Goal: Task Accomplishment & Management: Manage account settings

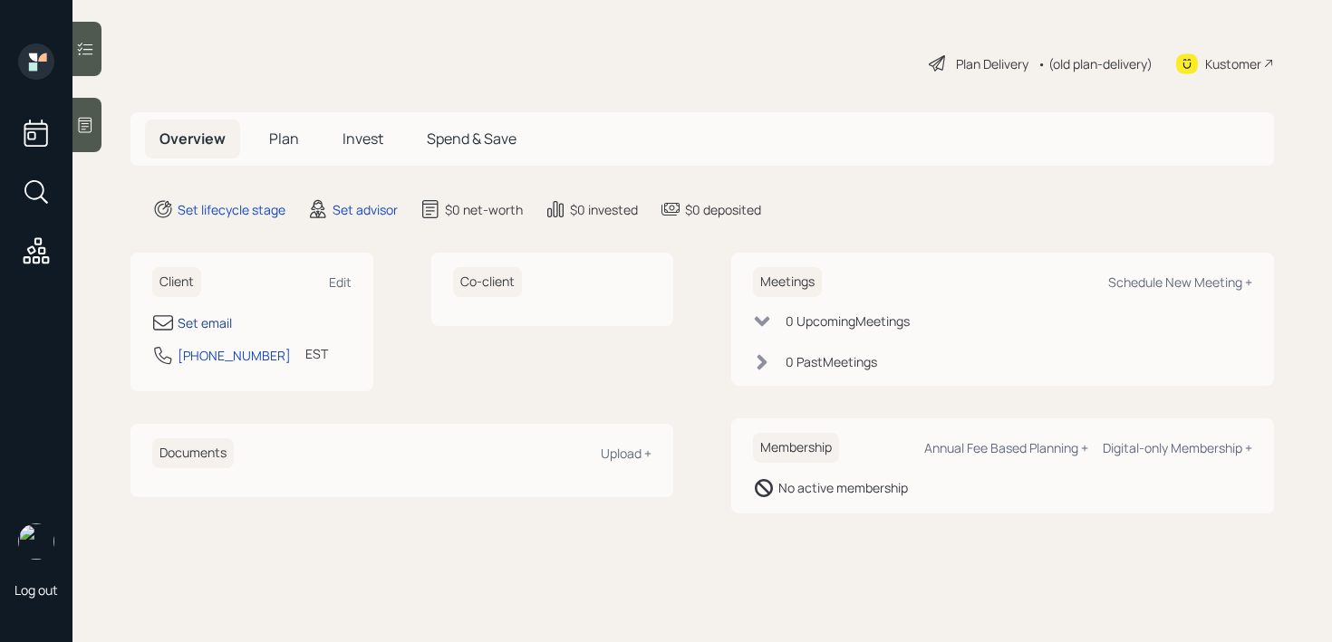
click at [208, 325] on div "Set email" at bounding box center [205, 322] width 54 height 19
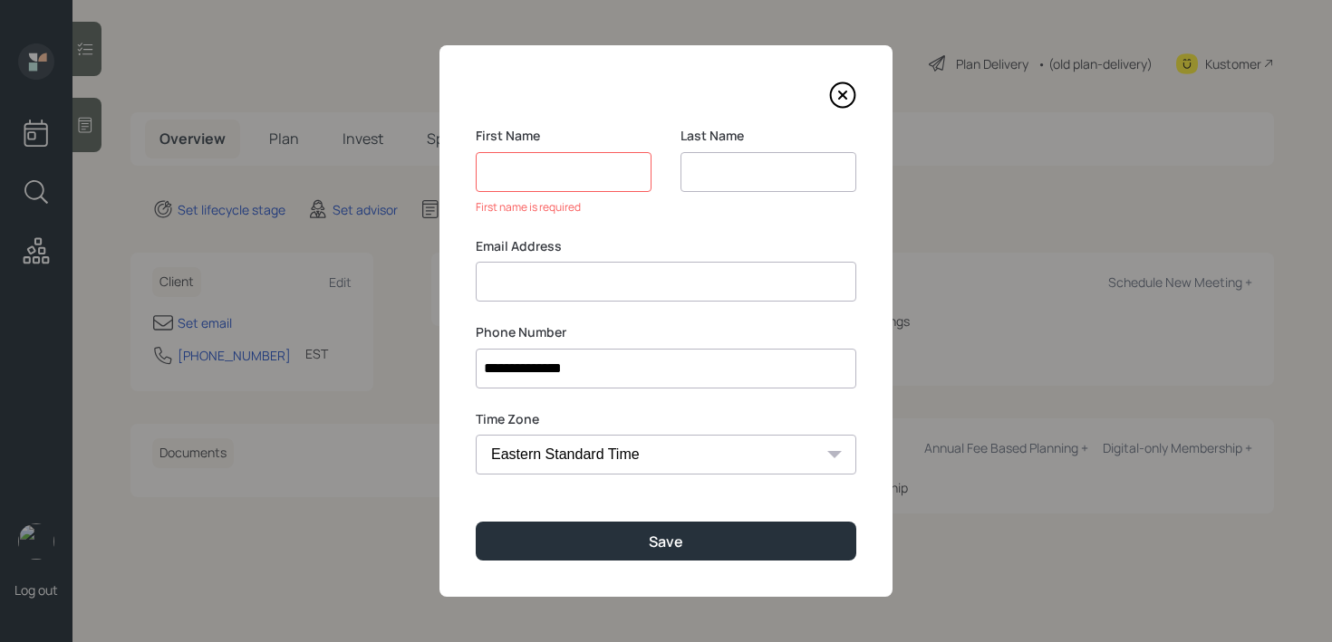
click at [723, 191] on div "Last Name" at bounding box center [768, 182] width 176 height 111
click at [725, 188] on input at bounding box center [768, 172] width 176 height 40
type input "Lahm"
click at [590, 167] on input at bounding box center [564, 172] width 176 height 40
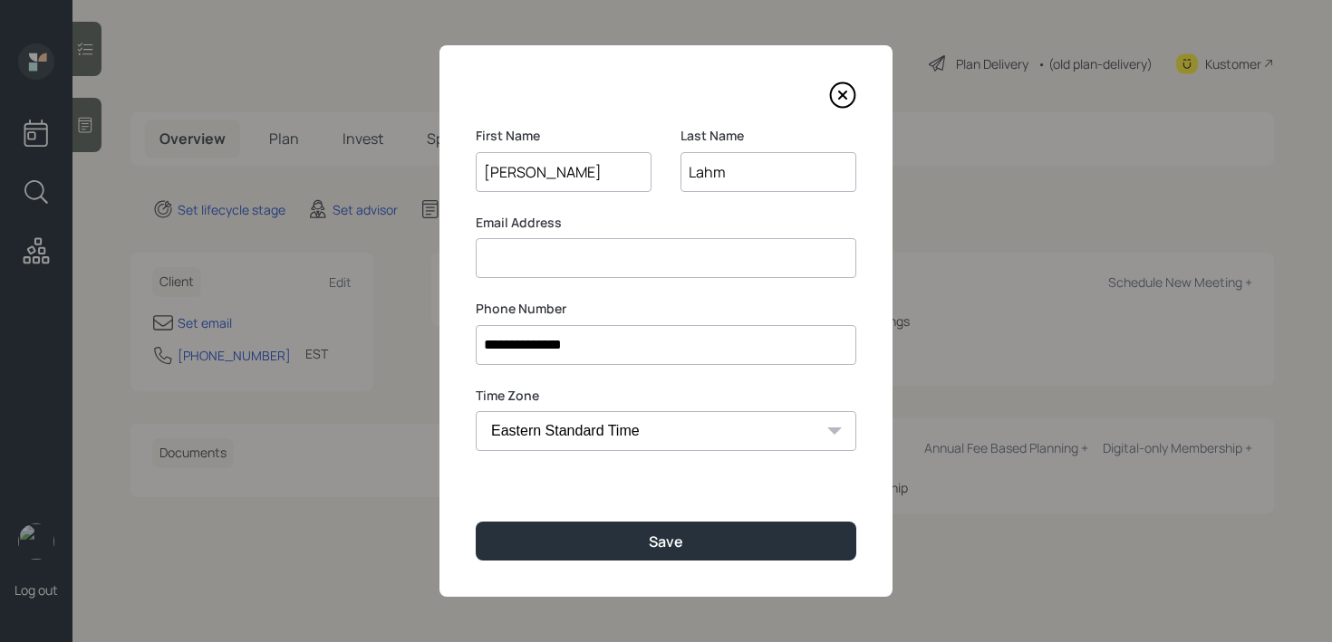
type input "[PERSON_NAME]"
click at [573, 246] on input at bounding box center [666, 258] width 381 height 40
type input "[PERSON_NAME][EMAIL_ADDRESS][DOMAIN_NAME]"
click at [535, 563] on div "**********" at bounding box center [665, 321] width 453 height 552
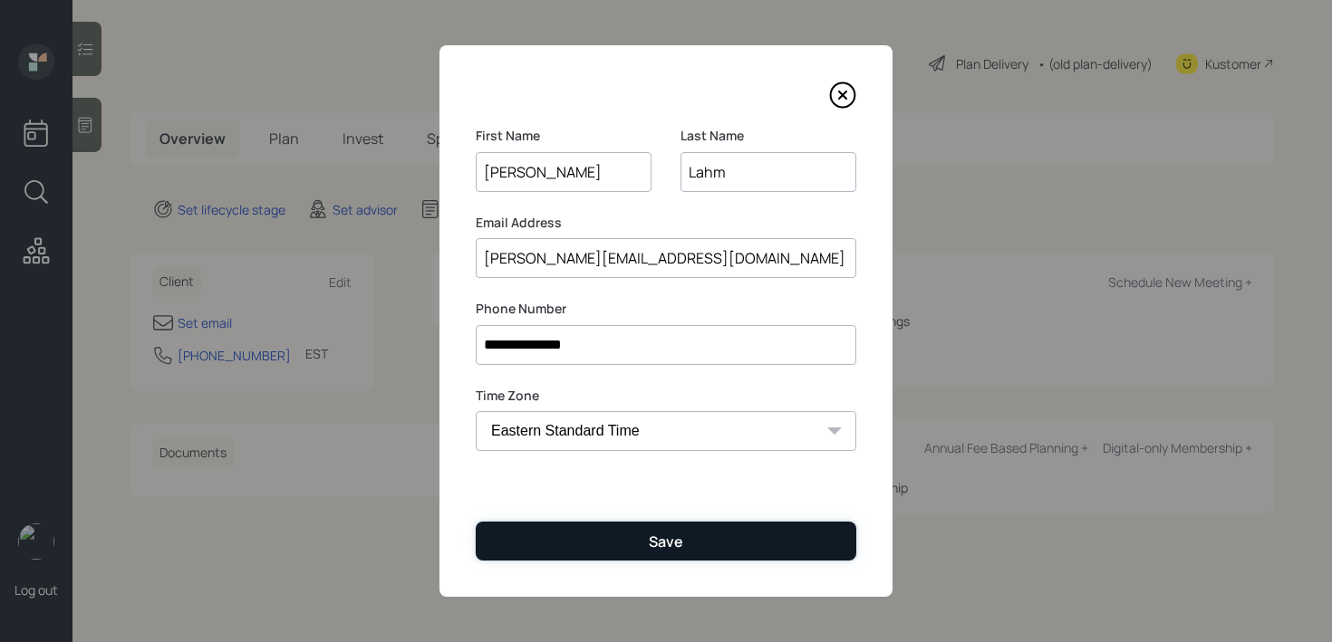
click at [544, 545] on button "Save" at bounding box center [666, 541] width 381 height 39
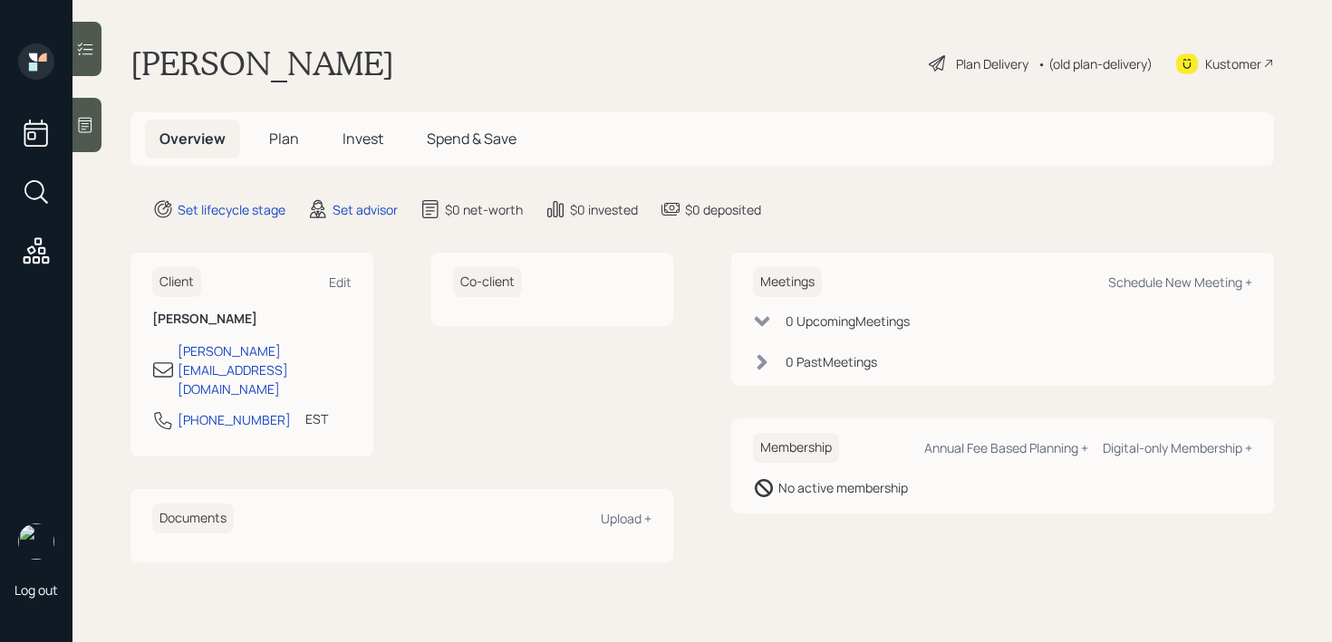
click at [85, 135] on div at bounding box center [86, 125] width 29 height 54
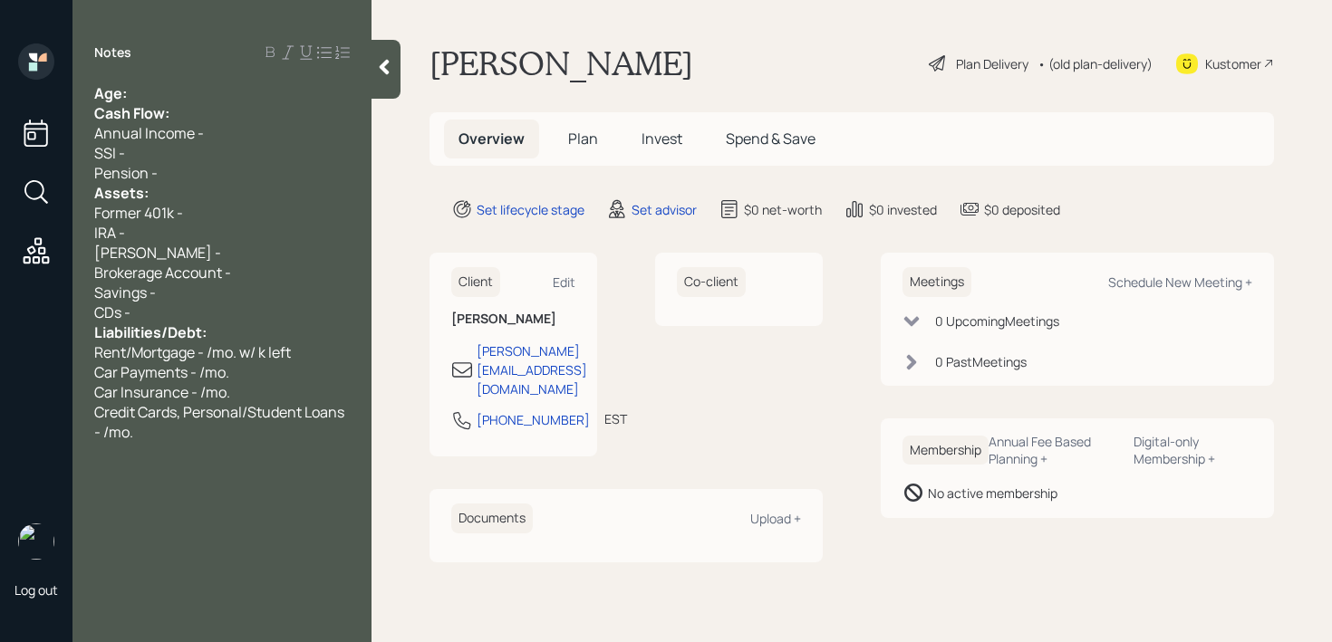
click at [264, 92] on div "Age:" at bounding box center [221, 93] width 255 height 20
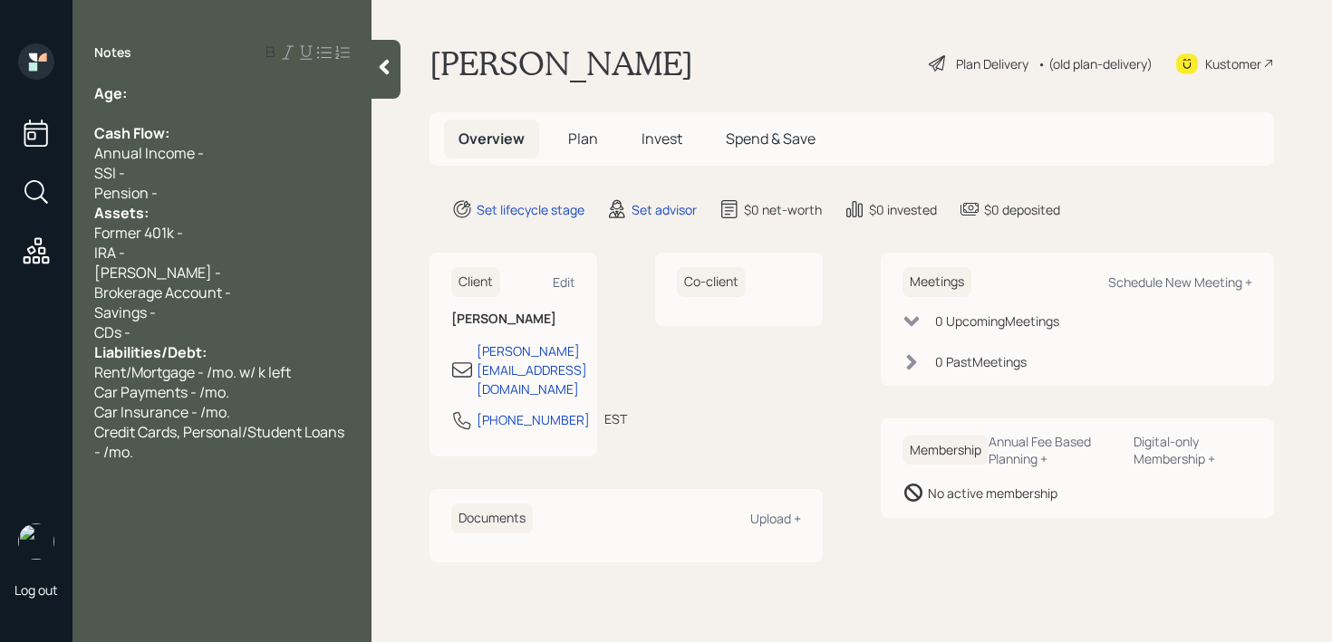
click at [191, 192] on div "Pension -" at bounding box center [221, 193] width 255 height 20
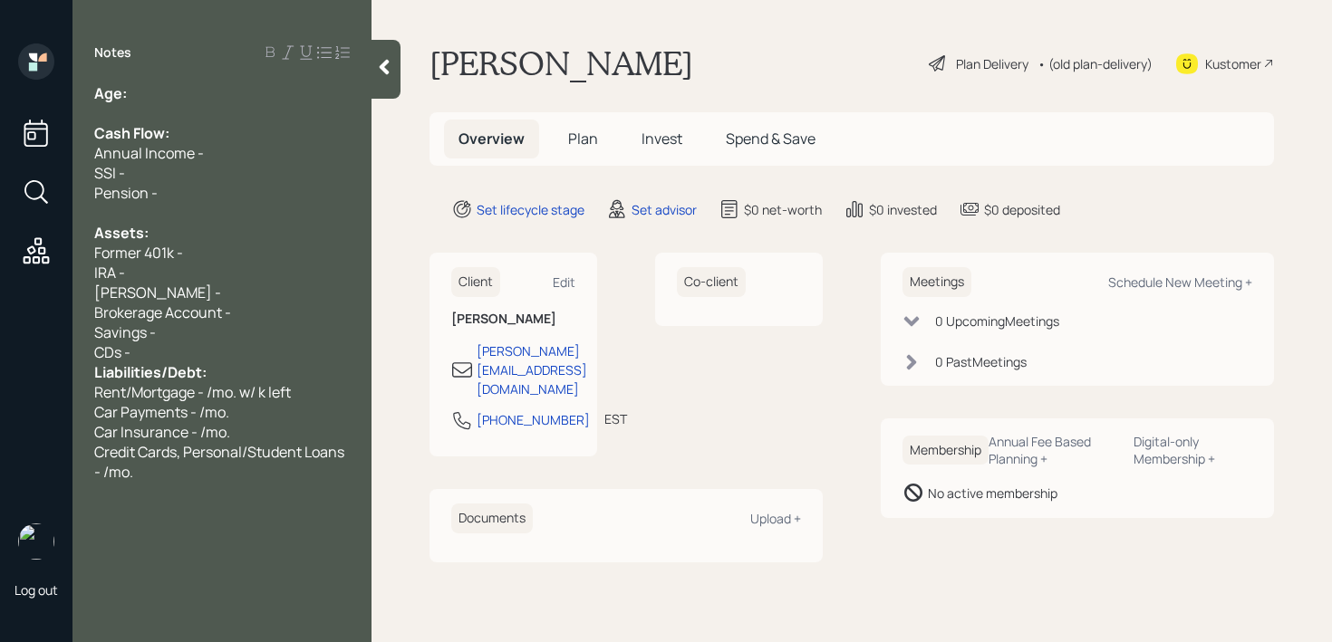
click at [194, 346] on div "CDs -" at bounding box center [221, 352] width 255 height 20
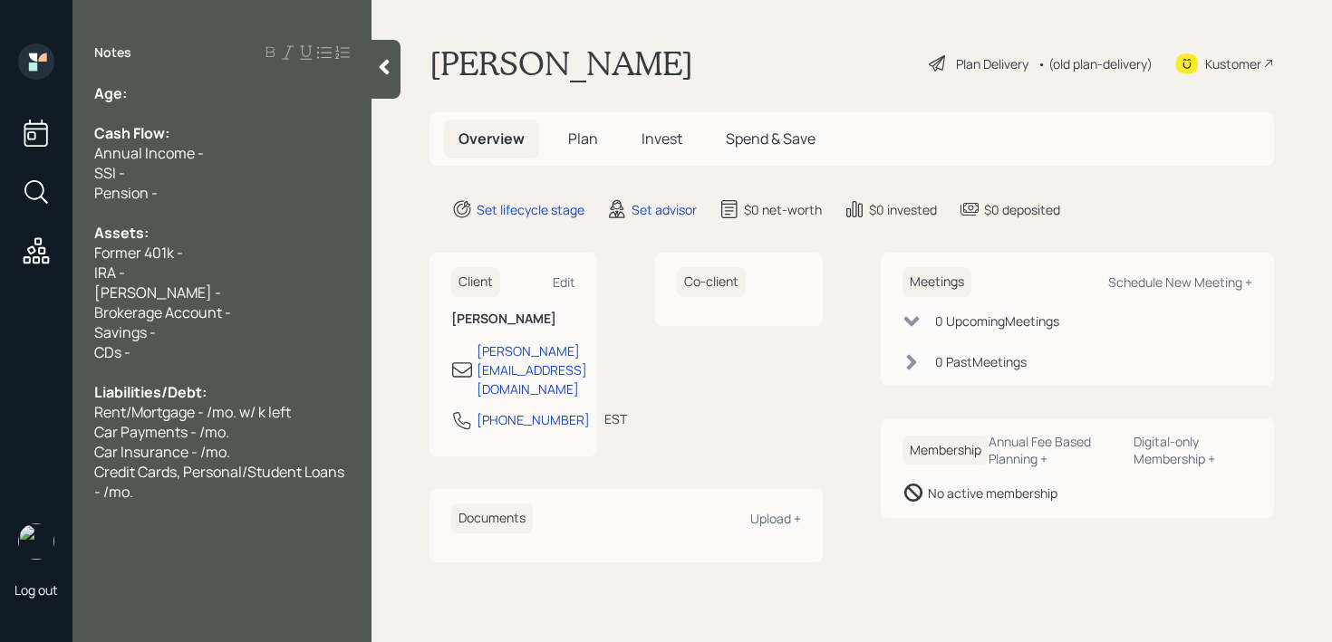
click at [193, 78] on div "Notes Age: Cash Flow: Annual Income - SSI - Pension - Assets: Former 401k - IRA…" at bounding box center [221, 331] width 299 height 577
click at [213, 207] on div at bounding box center [221, 213] width 255 height 20
click at [201, 273] on div "IRA -" at bounding box center [221, 273] width 255 height 20
click at [227, 229] on div "Assets:" at bounding box center [221, 233] width 255 height 20
click at [236, 177] on div "SSI -" at bounding box center [221, 173] width 255 height 20
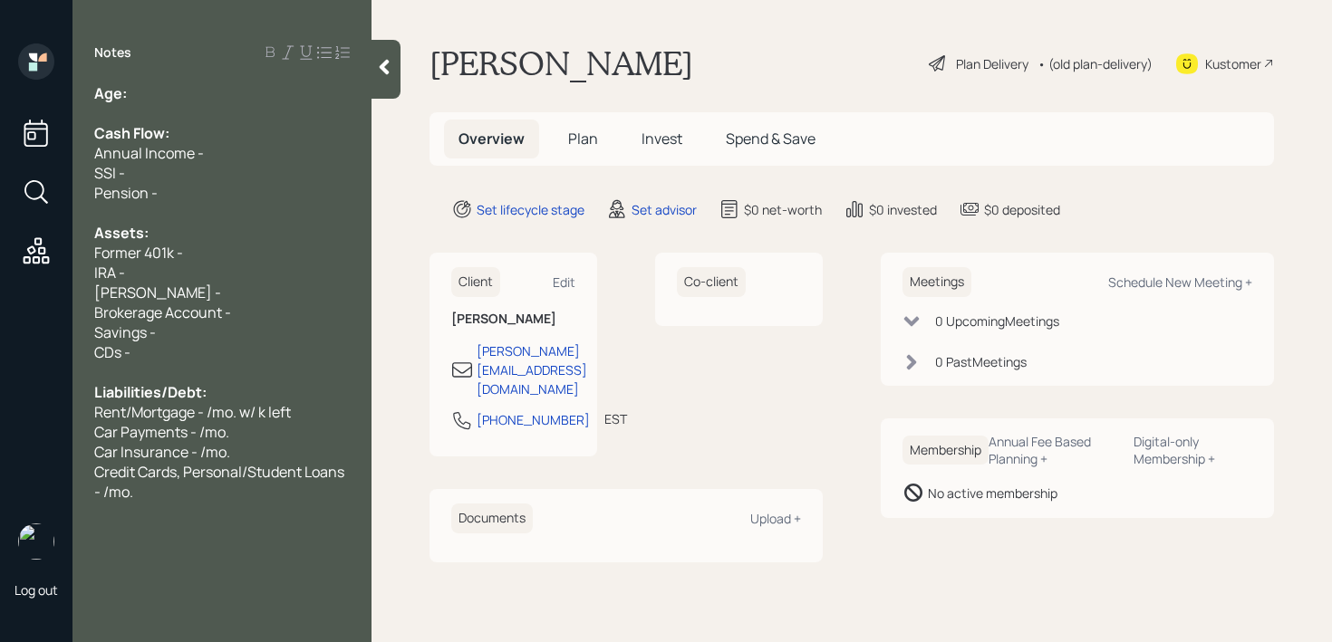
click at [255, 143] on div "Annual Income -" at bounding box center [221, 153] width 255 height 20
click at [241, 91] on div "Age:" at bounding box center [221, 93] width 255 height 20
click at [171, 269] on div "IRA -" at bounding box center [221, 273] width 255 height 20
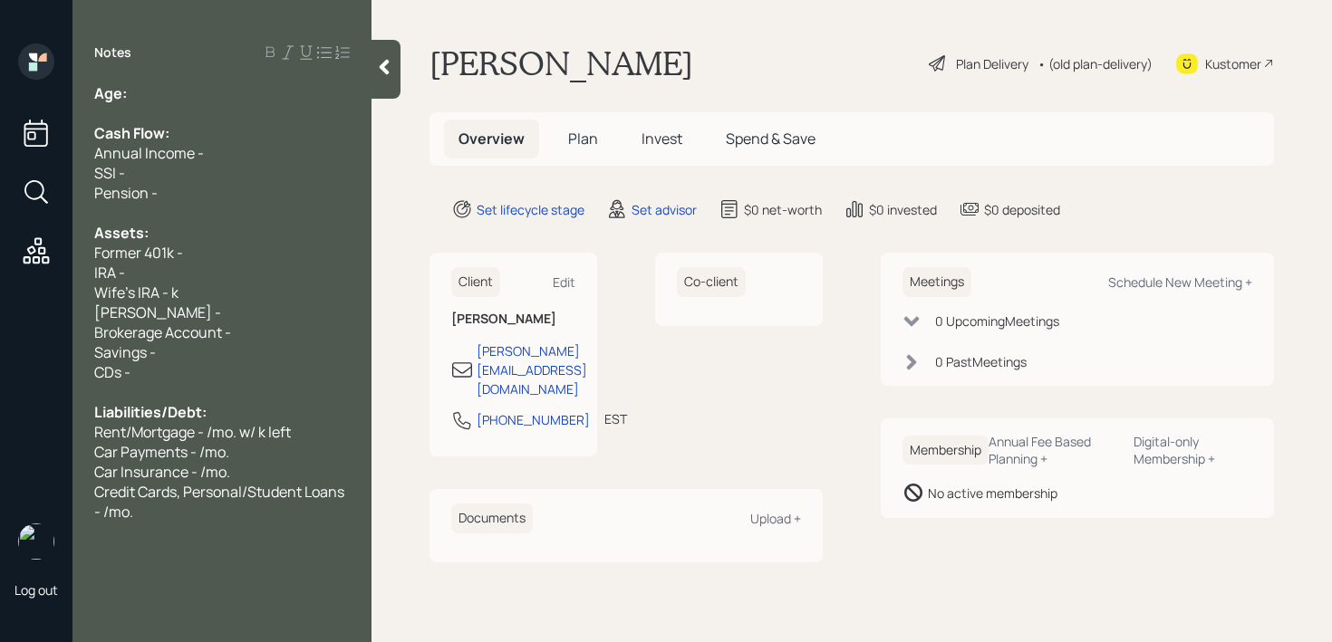
click at [163, 281] on div "IRA -" at bounding box center [221, 273] width 255 height 20
click at [208, 79] on div "Notes Age: Cash Flow: Annual Income - SSI - Pension - Assets: Former 401k - IRA…" at bounding box center [221, 331] width 299 height 577
click at [208, 108] on div at bounding box center [221, 113] width 255 height 20
drag, startPoint x: 178, startPoint y: 114, endPoint x: 15, endPoint y: 114, distance: 162.2
click at [15, 114] on div "Log out Notes Age: Married Cash Flow: Annual Income - SSI - Pension - Assets: F…" at bounding box center [666, 321] width 1332 height 642
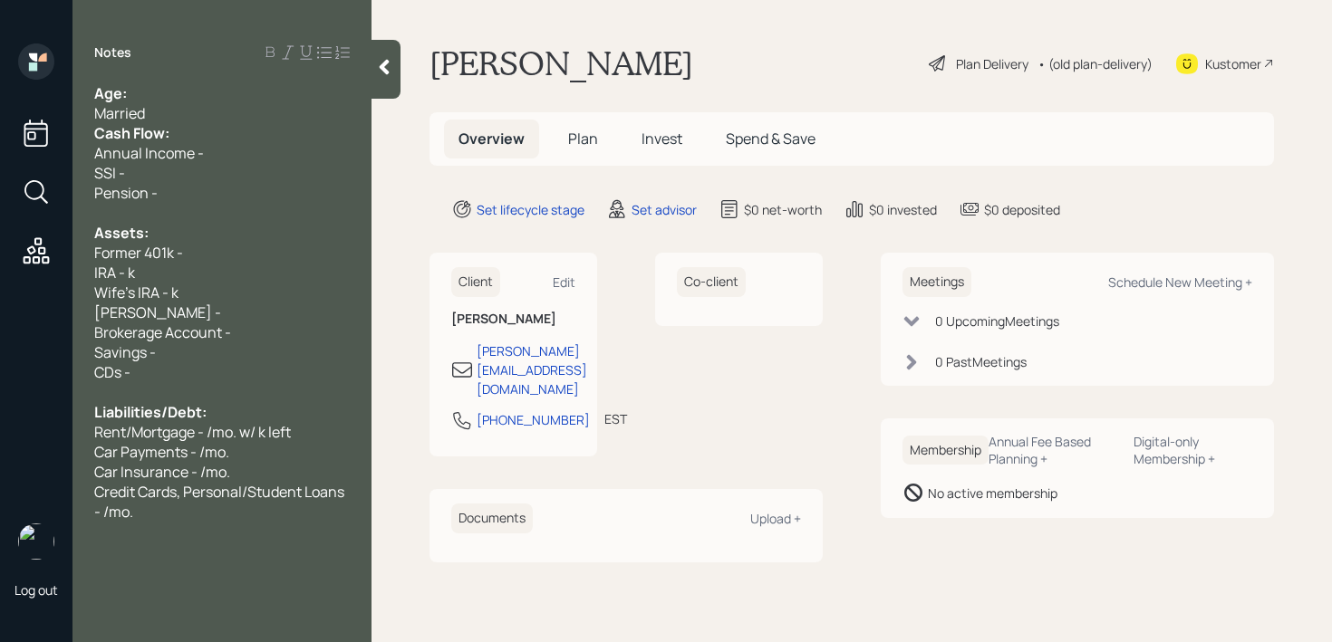
click at [172, 101] on div "Age:" at bounding box center [221, 93] width 255 height 20
click at [172, 107] on div "Married" at bounding box center [221, 113] width 255 height 20
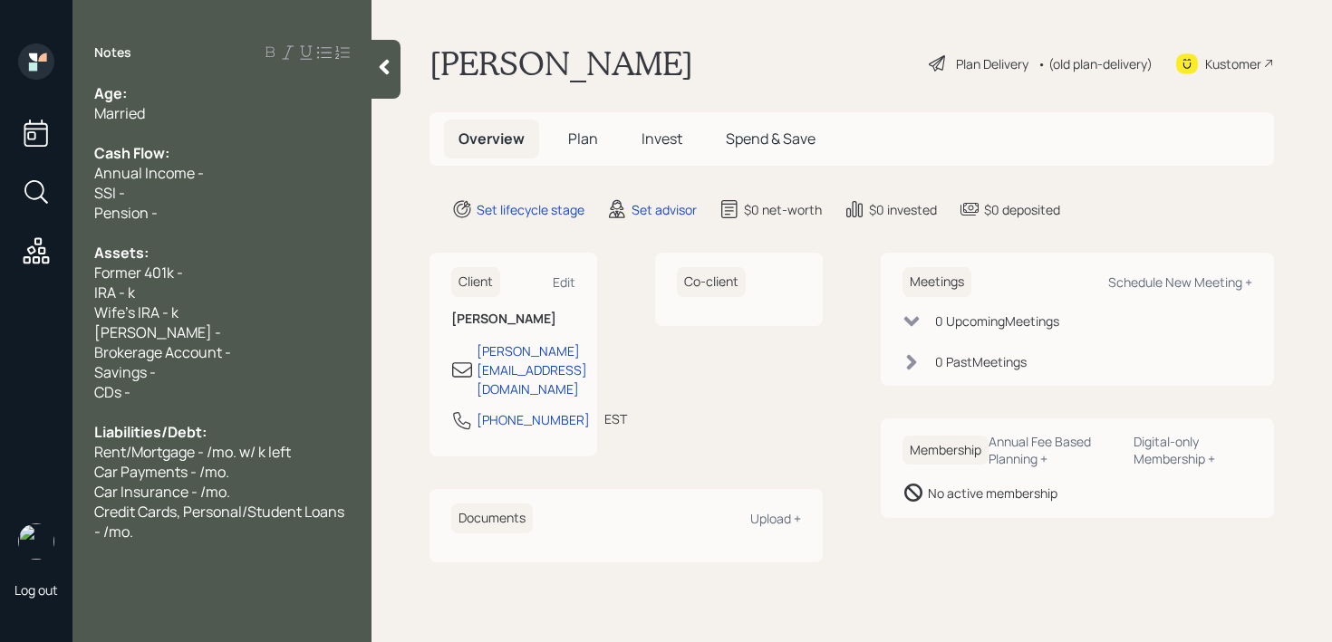
click at [172, 94] on div "Age:" at bounding box center [221, 93] width 255 height 20
drag, startPoint x: 200, startPoint y: 101, endPoint x: 132, endPoint y: 101, distance: 68.0
click at [132, 101] on div "Age: Both 30" at bounding box center [221, 93] width 255 height 20
click at [167, 91] on span "Both 30" at bounding box center [153, 93] width 52 height 20
click at [190, 91] on div "Age: Both 30" at bounding box center [221, 93] width 255 height 20
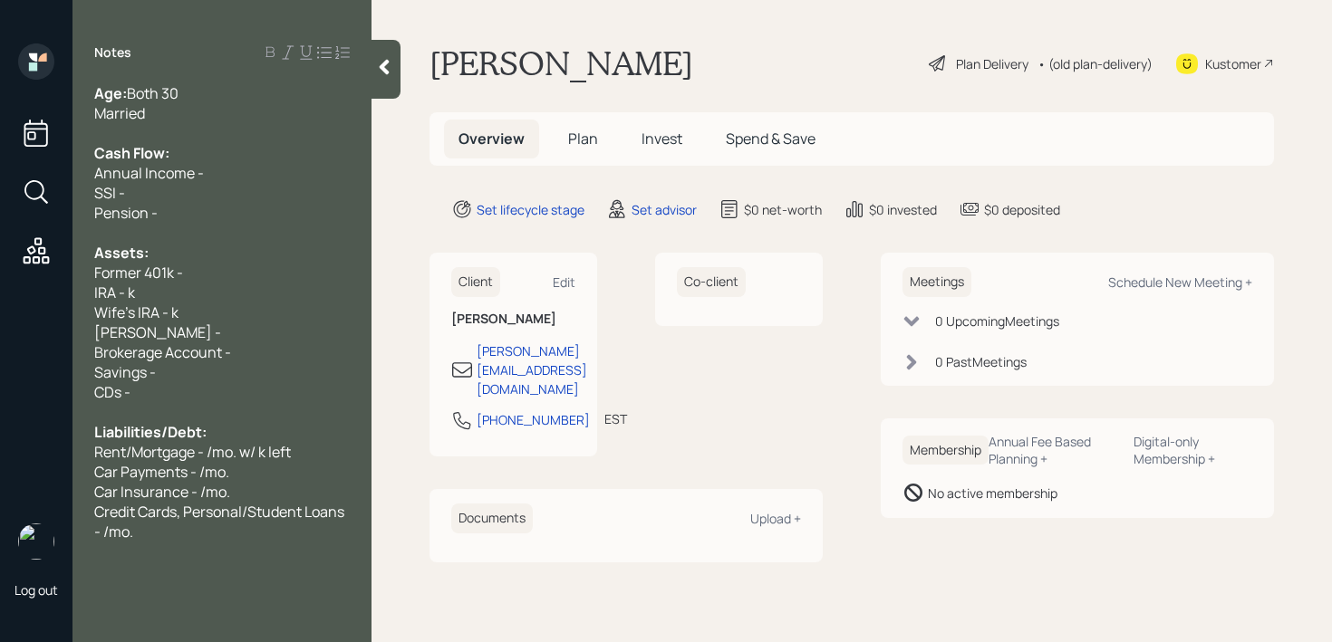
click at [189, 148] on div "Cash Flow:" at bounding box center [221, 153] width 255 height 20
click at [201, 176] on span "Annual Income -" at bounding box center [149, 173] width 110 height 20
click at [226, 176] on div "Annual Income -" at bounding box center [221, 173] width 255 height 20
drag, startPoint x: 187, startPoint y: 208, endPoint x: 70, endPoint y: 190, distance: 118.3
click at [70, 190] on div "Log out Notes Age: Both 30 Married Cash Flow: Annual Income - k SSI - Pension -…" at bounding box center [666, 321] width 1332 height 642
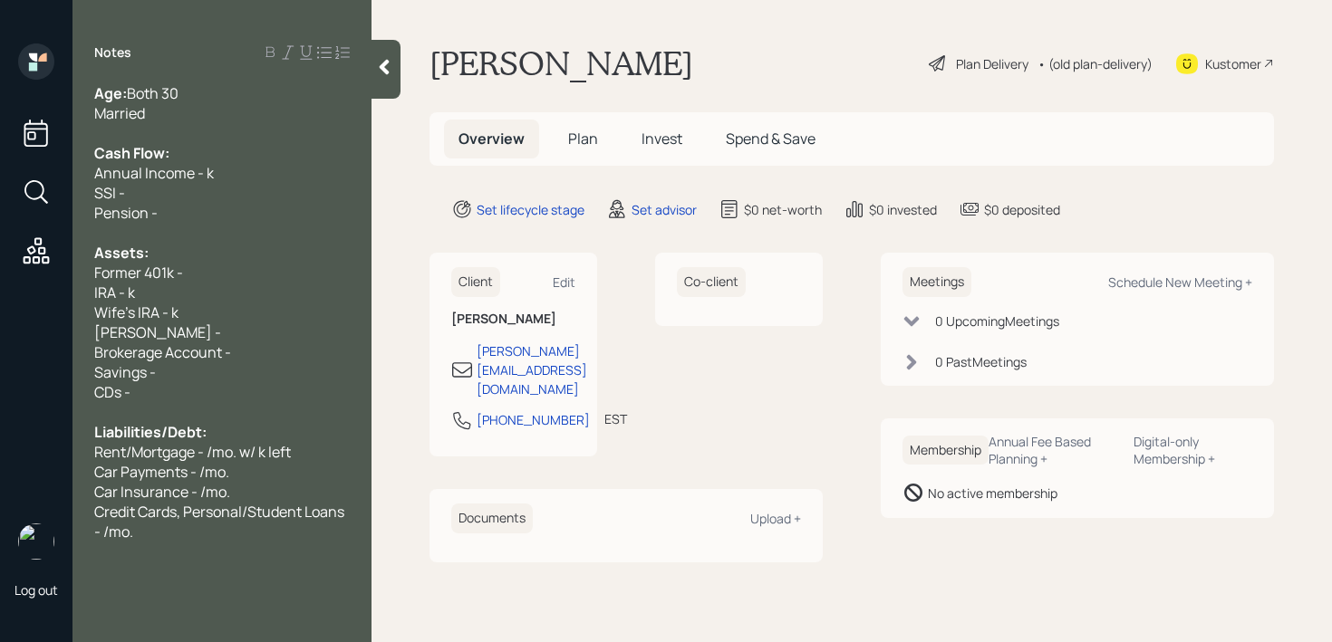
click at [122, 307] on span "Wife's IRA - k" at bounding box center [136, 313] width 84 height 20
click at [227, 338] on div "[PERSON_NAME] -" at bounding box center [221, 333] width 255 height 20
click at [209, 315] on span "Wife's [PERSON_NAME] - k" at bounding box center [184, 313] width 180 height 20
click at [221, 306] on span "Wife's [PERSON_NAME] - 68k" at bounding box center [193, 313] width 198 height 20
click at [246, 316] on div "Wife's [PERSON_NAME] - 68k" at bounding box center [221, 313] width 255 height 20
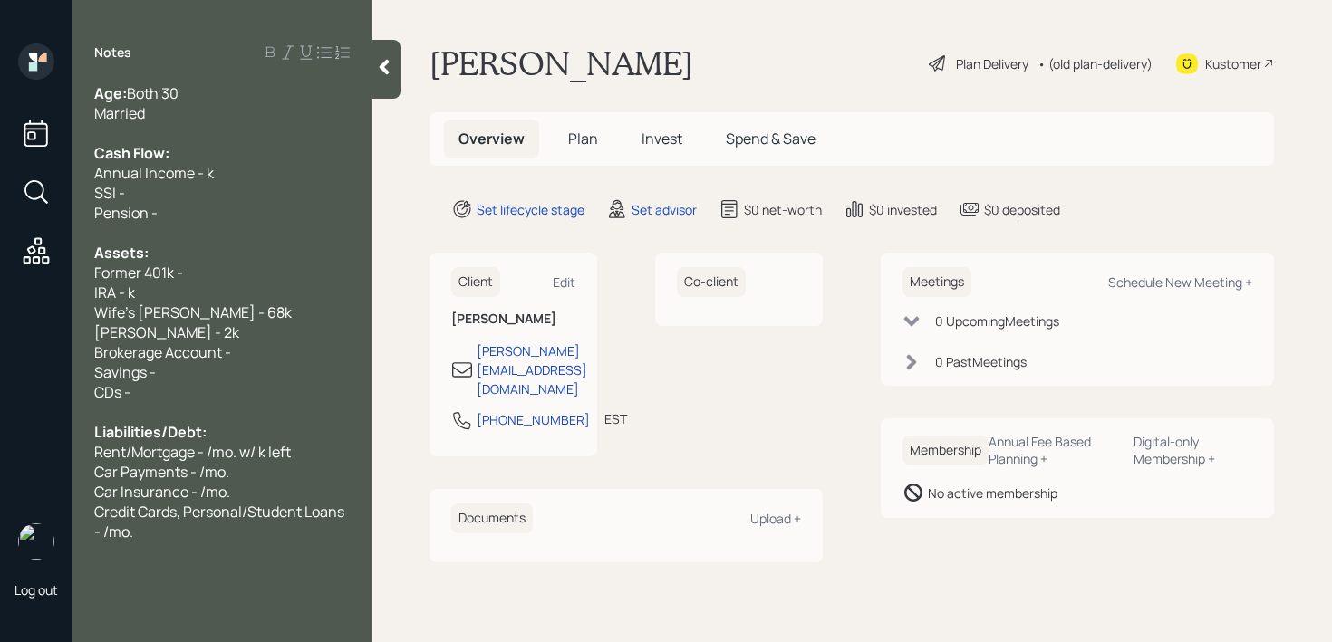
drag, startPoint x: 246, startPoint y: 325, endPoint x: 0, endPoint y: 338, distance: 245.9
click at [0, 334] on div "Log out Notes Age: Both 30 Married Cash Flow: Annual Income - k SSI - Pension -…" at bounding box center [666, 321] width 1332 height 642
click at [165, 336] on span "[PERSON_NAME] - 2k" at bounding box center [166, 333] width 145 height 20
drag, startPoint x: 168, startPoint y: 331, endPoint x: 1, endPoint y: 331, distance: 166.7
click at [0, 331] on div "Log out Notes Age: Both 30 Married Cash Flow: Annual Income - k SSI - Pension -…" at bounding box center [666, 321] width 1332 height 642
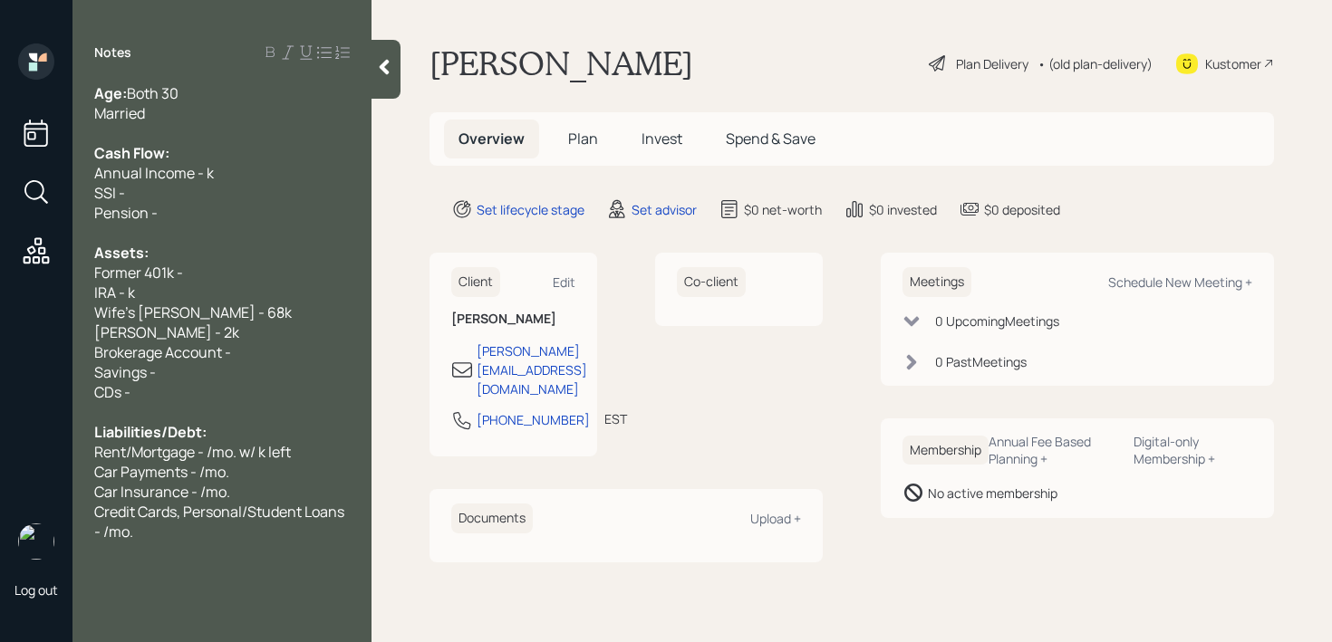
click at [149, 331] on span "[PERSON_NAME] - 2k" at bounding box center [166, 333] width 145 height 20
drag, startPoint x: 234, startPoint y: 332, endPoint x: 0, endPoint y: 332, distance: 233.8
click at [0, 332] on div "Log out Notes Age: Both 30 Married Cash Flow: Annual Income - k SSI - Pension -…" at bounding box center [666, 321] width 1332 height 642
click at [160, 333] on span "[PERSON_NAME] - 2k" at bounding box center [166, 333] width 145 height 20
click at [170, 333] on span "[PERSON_NAME] - 2k" at bounding box center [166, 333] width 145 height 20
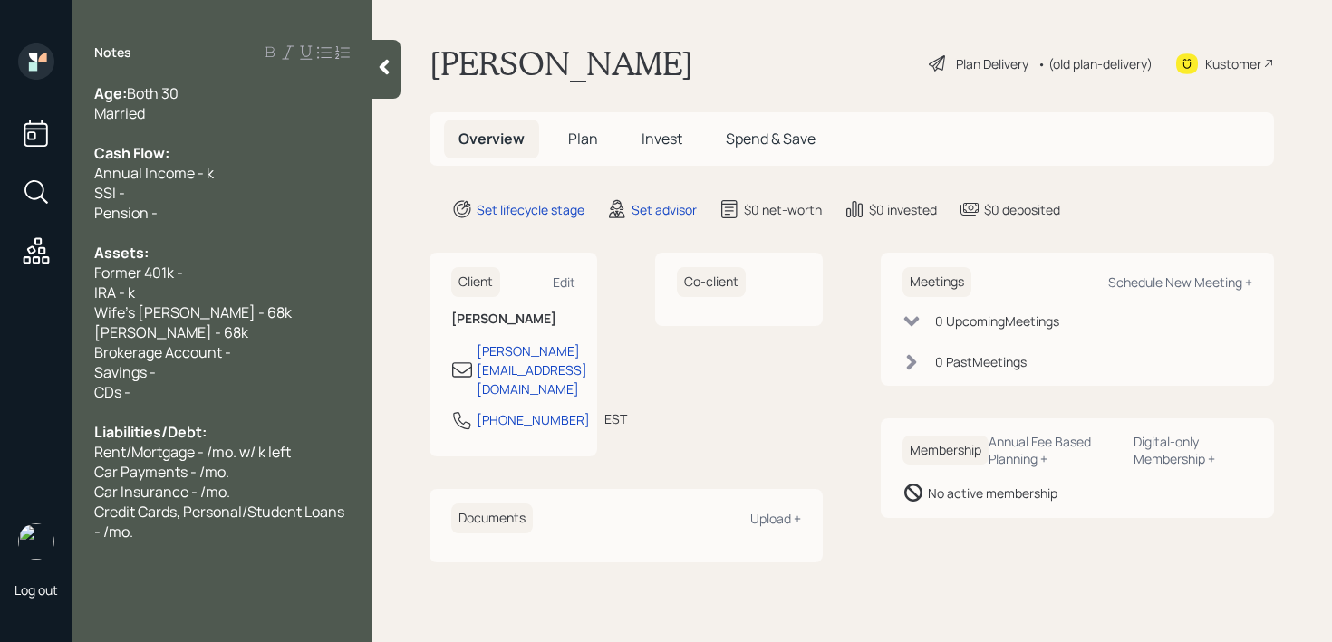
click at [225, 316] on span "Wife's [PERSON_NAME] - 68k" at bounding box center [193, 313] width 198 height 20
click at [188, 285] on div "IRA - k" at bounding box center [221, 293] width 255 height 20
drag, startPoint x: 190, startPoint y: 286, endPoint x: 0, endPoint y: 286, distance: 190.3
click at [0, 286] on div "Log out Notes Age: Both 30 Married Cash Flow: Annual Income - k SSI - Pension -…" at bounding box center [666, 321] width 1332 height 642
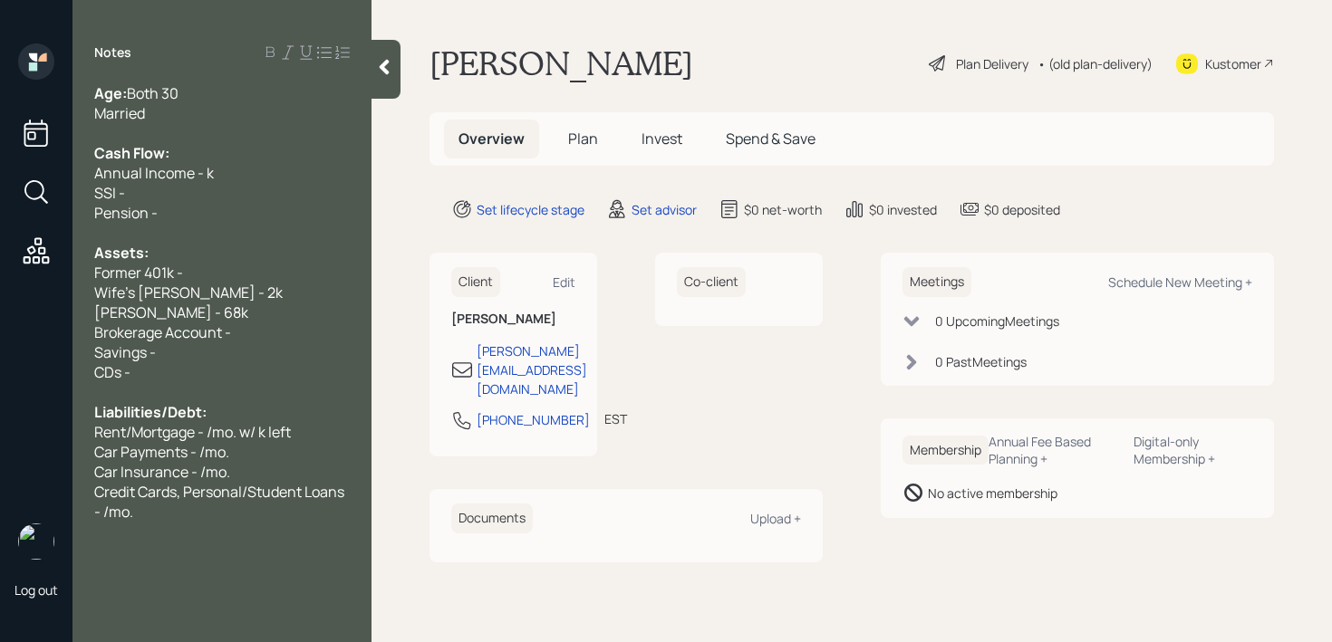
click at [175, 304] on span "[PERSON_NAME] - 68k" at bounding box center [171, 313] width 154 height 20
click at [227, 335] on span "Brokerage Account -" at bounding box center [162, 333] width 137 height 20
click at [269, 330] on div "Brokerage Account -" at bounding box center [221, 333] width 255 height 20
click at [198, 275] on div "Former 401k -" at bounding box center [221, 273] width 255 height 20
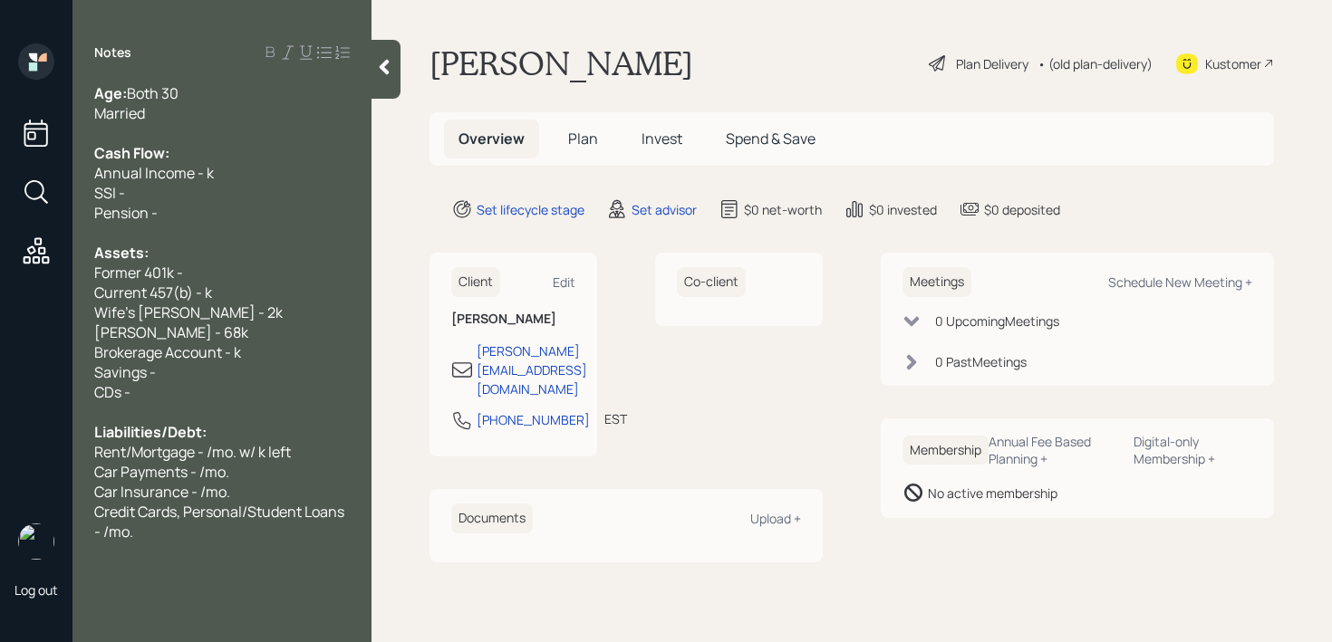
click at [227, 275] on div "Former 401k -" at bounding box center [221, 273] width 255 height 20
click at [210, 294] on span "Current 457(b) - k" at bounding box center [153, 293] width 118 height 20
drag, startPoint x: 142, startPoint y: 271, endPoint x: 0, endPoint y: 271, distance: 142.2
click at [0, 271] on div "Log out Notes Age: Both 30 Married Cash Flow: Annual Income - k SSI - Pension -…" at bounding box center [666, 321] width 1332 height 642
drag, startPoint x: 200, startPoint y: 275, endPoint x: 0, endPoint y: 275, distance: 200.2
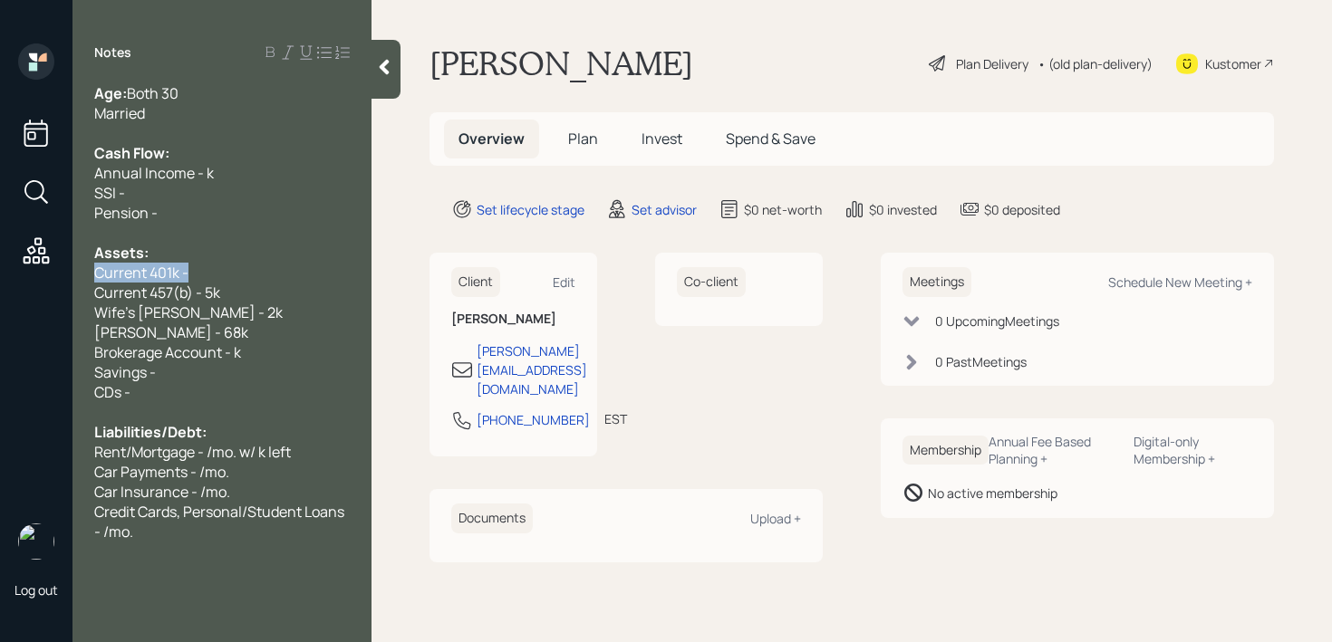
click at [0, 275] on div "Log out Notes Age: Both 30 Married Cash Flow: Annual Income - k SSI - Pension -…" at bounding box center [666, 321] width 1332 height 642
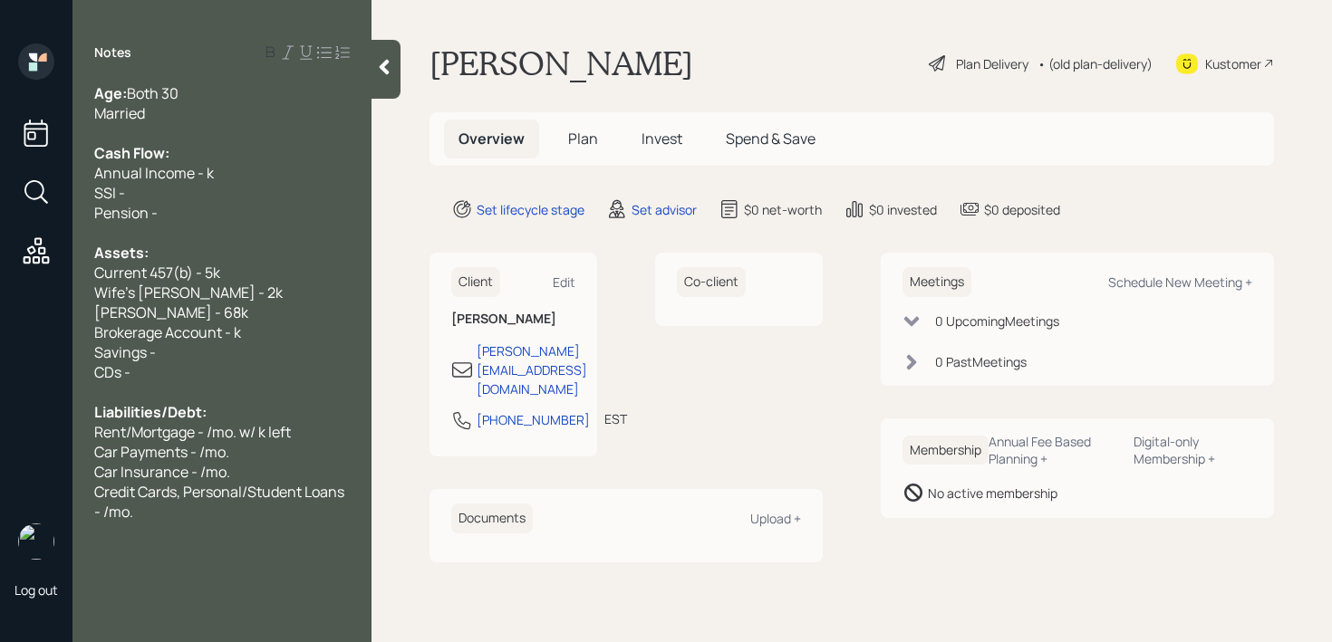
click at [166, 376] on div "CDs -" at bounding box center [221, 372] width 255 height 20
click at [221, 289] on span "Wife's [PERSON_NAME] - 2k" at bounding box center [188, 293] width 188 height 20
click at [244, 309] on div "[PERSON_NAME] - 68k" at bounding box center [221, 313] width 255 height 20
click at [256, 323] on div "Brokerage Account - k" at bounding box center [221, 333] width 255 height 20
drag, startPoint x: 267, startPoint y: 336, endPoint x: 0, endPoint y: 336, distance: 267.3
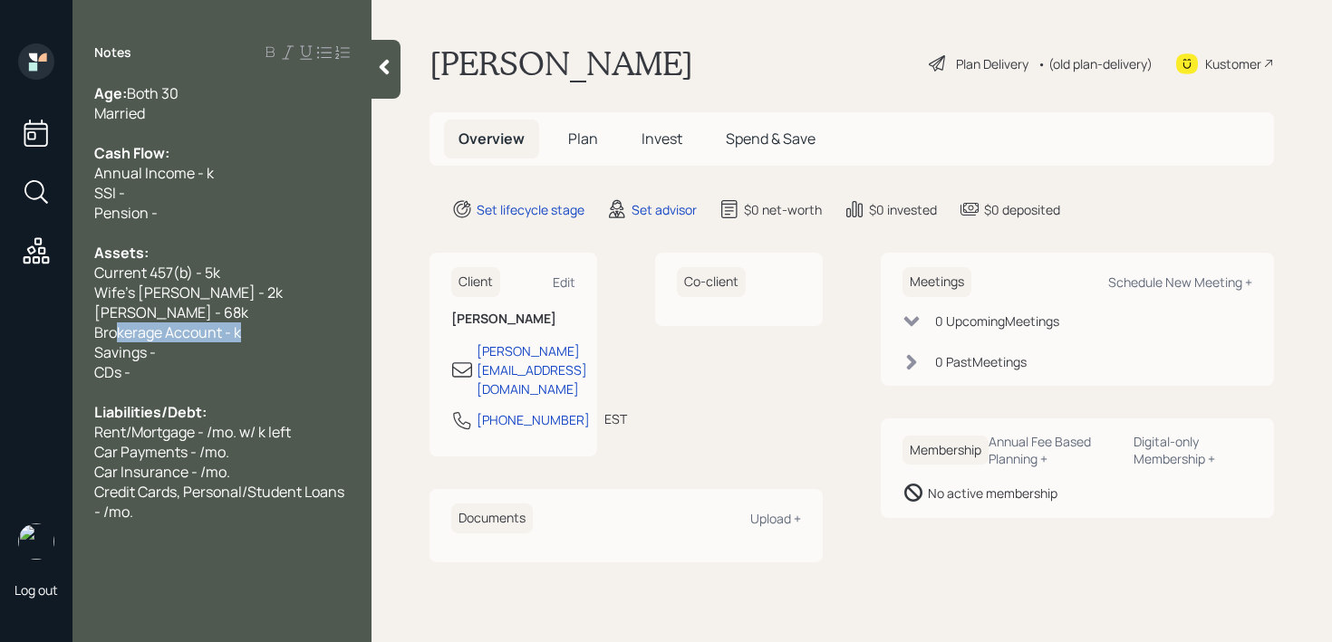
click at [0, 336] on div "Log out Notes Age: Both 30 Married Cash Flow: Annual Income - k SSI - Pension -…" at bounding box center [666, 321] width 1332 height 642
click at [229, 339] on span "Brokerage Account - k" at bounding box center [167, 333] width 147 height 20
click at [229, 337] on span "Brokerage Account - k" at bounding box center [167, 333] width 147 height 20
click at [237, 333] on span "Brokerage Account - k" at bounding box center [167, 333] width 147 height 20
click at [263, 339] on div "Brokerage Account - k" at bounding box center [221, 333] width 255 height 20
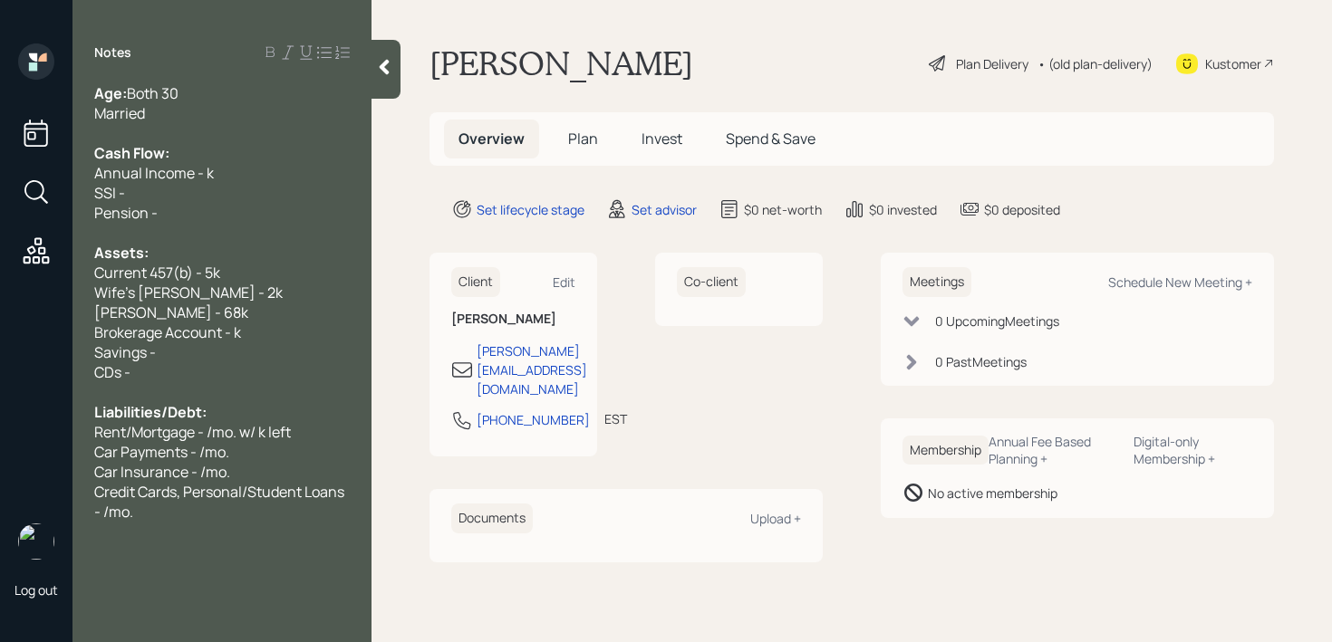
click at [263, 368] on div "CDs -" at bounding box center [221, 372] width 255 height 20
click at [266, 341] on div "Brokerage Account - k" at bounding box center [221, 333] width 255 height 20
click at [236, 331] on span "Brokerage Account - k" at bounding box center [167, 333] width 147 height 20
click at [291, 323] on div "Brokerage Account - k" at bounding box center [221, 333] width 255 height 20
click at [260, 327] on div "Brokerage Account - k" at bounding box center [221, 333] width 255 height 20
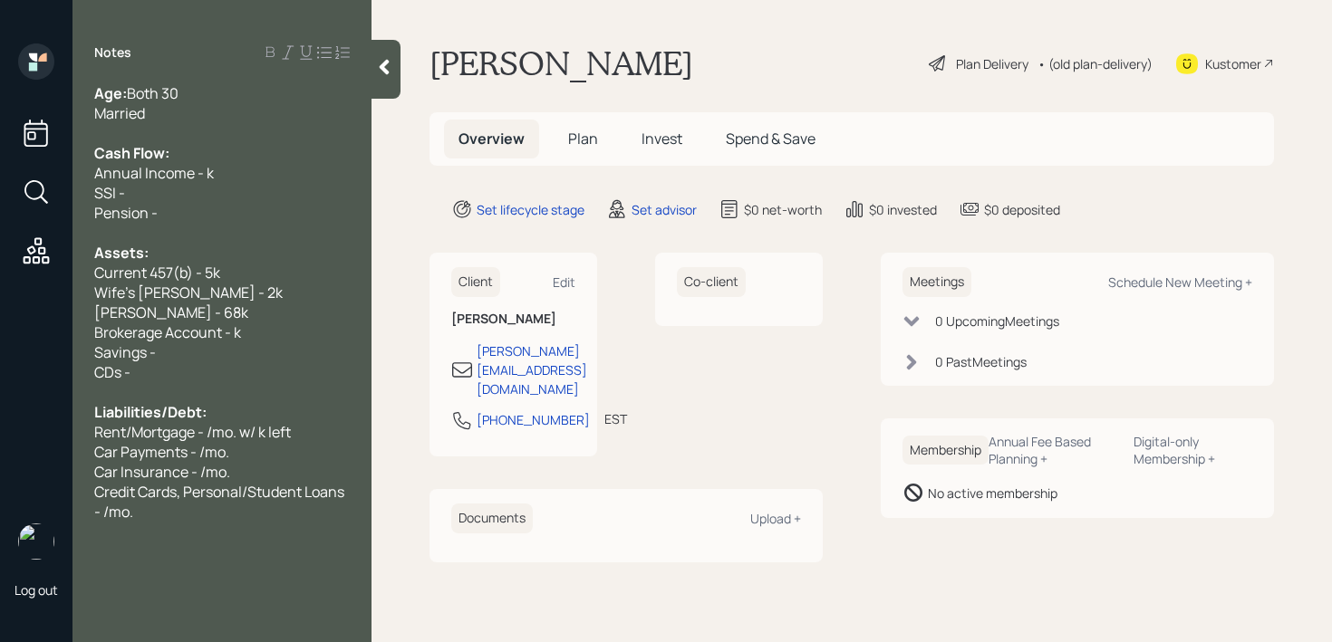
click at [232, 334] on span "Brokerage Account - k" at bounding box center [167, 333] width 147 height 20
click at [273, 338] on div "Brokerage Account - 70k" at bounding box center [221, 333] width 255 height 20
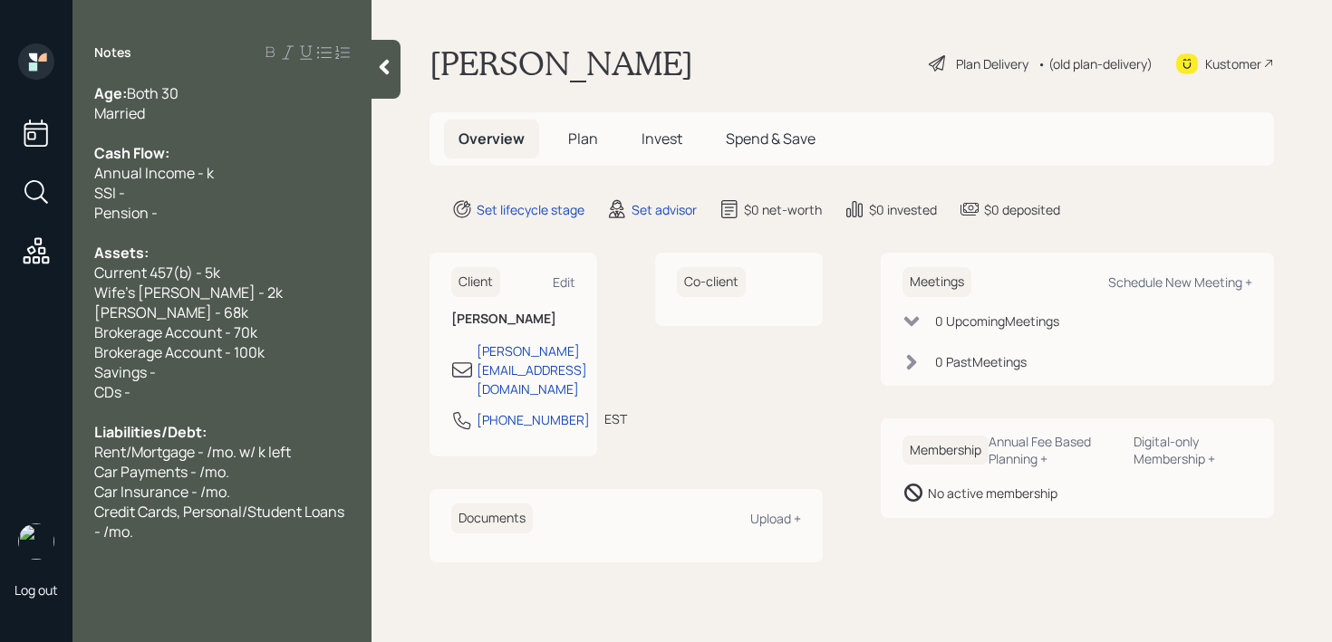
click at [253, 362] on div "Savings -" at bounding box center [221, 372] width 255 height 20
click at [226, 337] on span "Brokerage Account - 70k" at bounding box center [175, 333] width 163 height 20
click at [227, 345] on span "Brokerage Account - 100k" at bounding box center [179, 352] width 170 height 20
click at [218, 362] on div "Savings -" at bounding box center [221, 372] width 255 height 20
drag, startPoint x: 229, startPoint y: 400, endPoint x: 0, endPoint y: 400, distance: 229.2
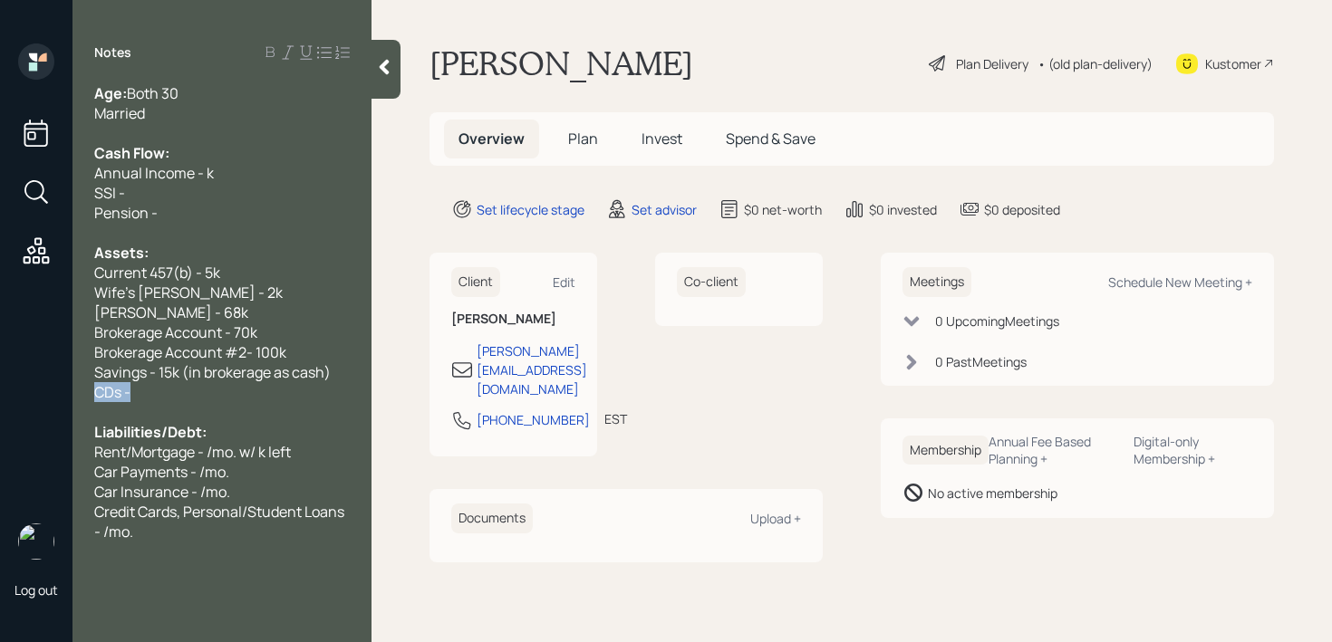
click at [0, 400] on div "Log out Notes Age: Both 30 Married Cash Flow: Annual Income - k SSI - Pension -…" at bounding box center [666, 321] width 1332 height 642
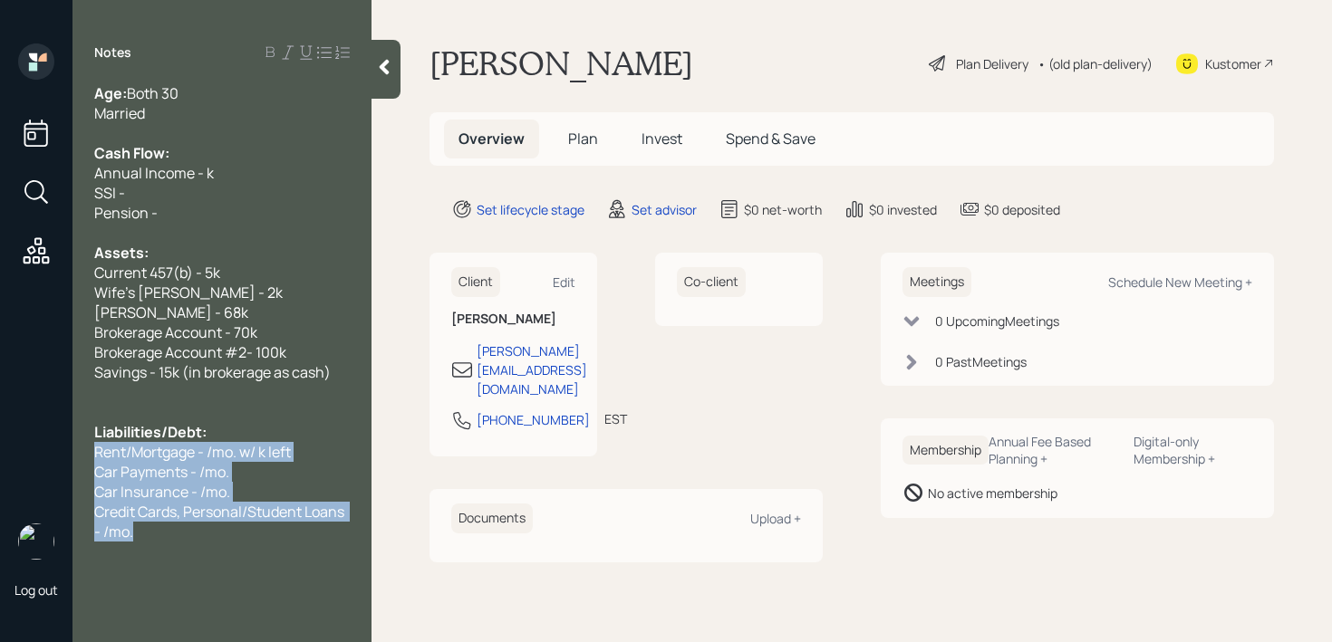
drag, startPoint x: 167, startPoint y: 538, endPoint x: 96, endPoint y: 447, distance: 115.6
click at [96, 447] on div "Age: Both 30 Married Cash Flow: Annual Income - k SSI - Pension - Assets: Curre…" at bounding box center [221, 312] width 255 height 458
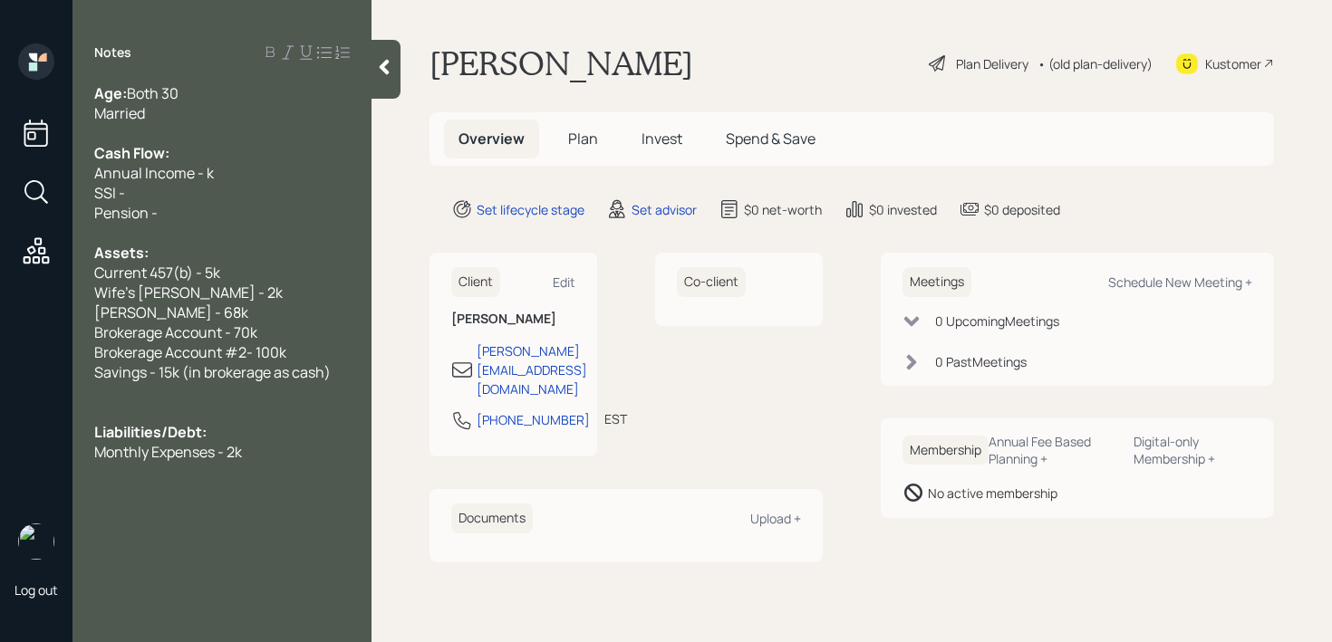
click at [274, 477] on div "Notes Age: Both 30 Married Cash Flow: Annual Income - k SSI - Pension - Assets:…" at bounding box center [221, 331] width 299 height 577
click at [274, 448] on div "Monthly Expenses - 2k" at bounding box center [221, 452] width 255 height 20
click at [96, 174] on span "Annual Income - k" at bounding box center [154, 173] width 120 height 20
drag, startPoint x: 186, startPoint y: 218, endPoint x: 89, endPoint y: 197, distance: 99.4
click at [89, 197] on div "Age: Both 30 Married Cash Flow: Annual Household Income - k SSI - Pension - Ass…" at bounding box center [221, 302] width 299 height 439
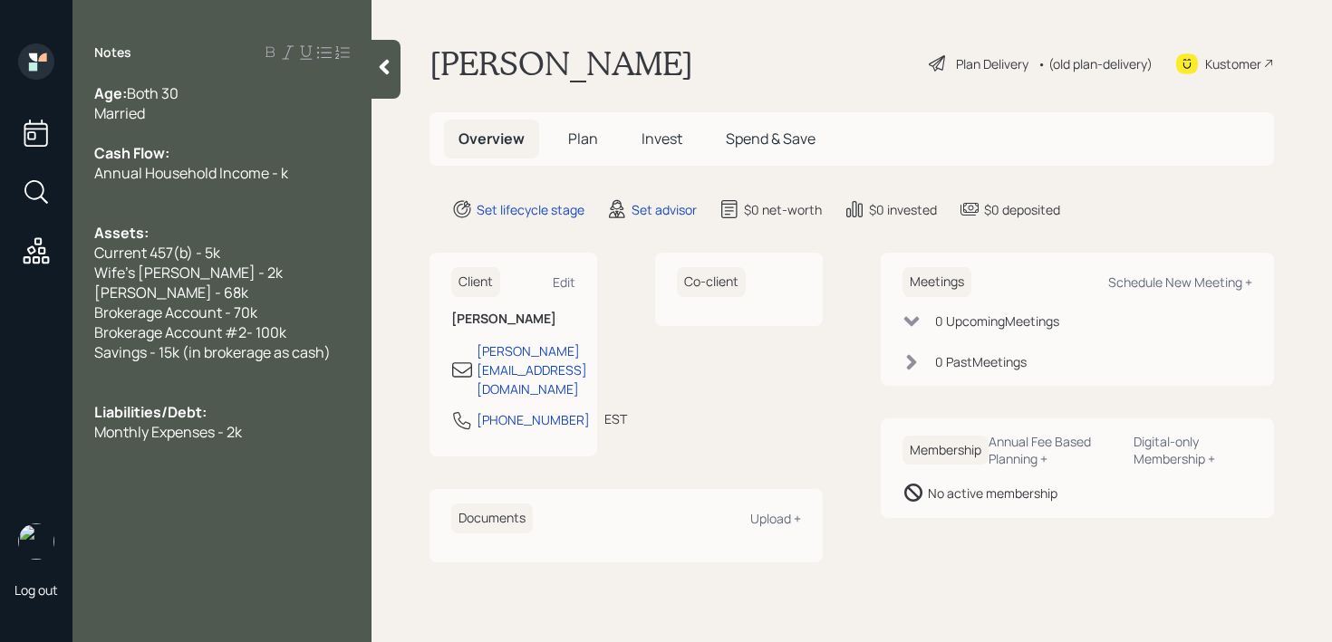
click at [280, 168] on span "Annual Household Income - k" at bounding box center [191, 173] width 194 height 20
click at [382, 71] on icon at bounding box center [384, 67] width 18 height 18
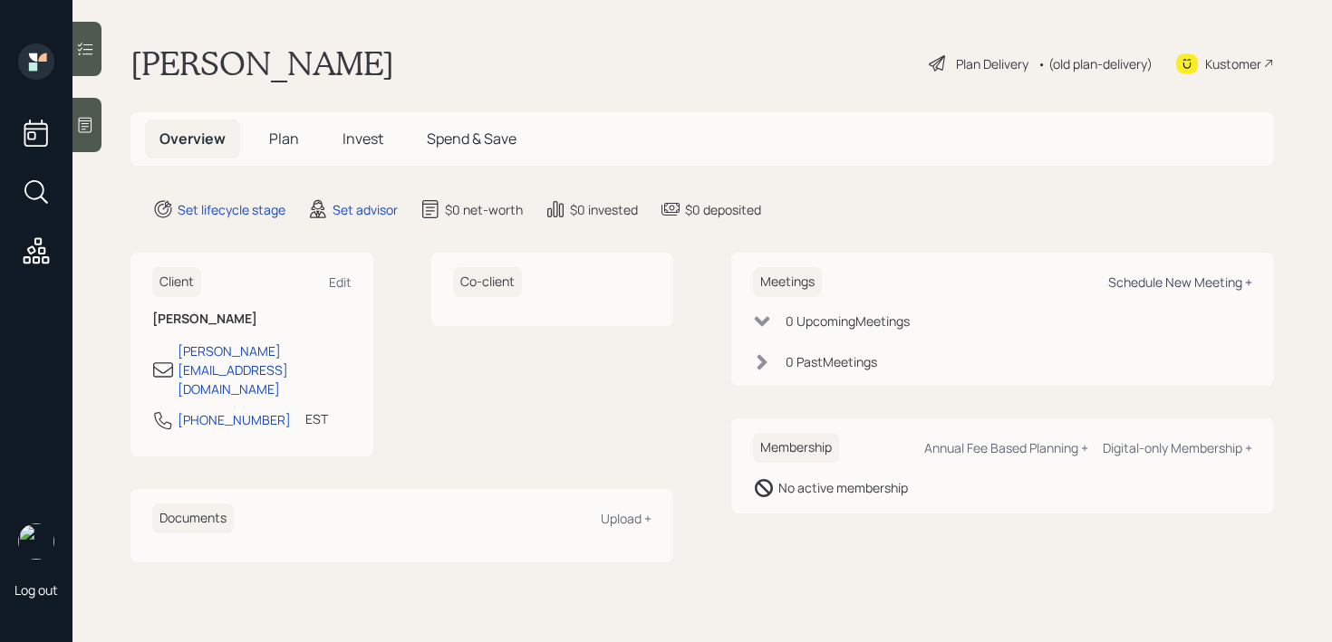
click at [1137, 280] on div "Schedule New Meeting +" at bounding box center [1180, 282] width 144 height 17
select select "round-[PERSON_NAME]"
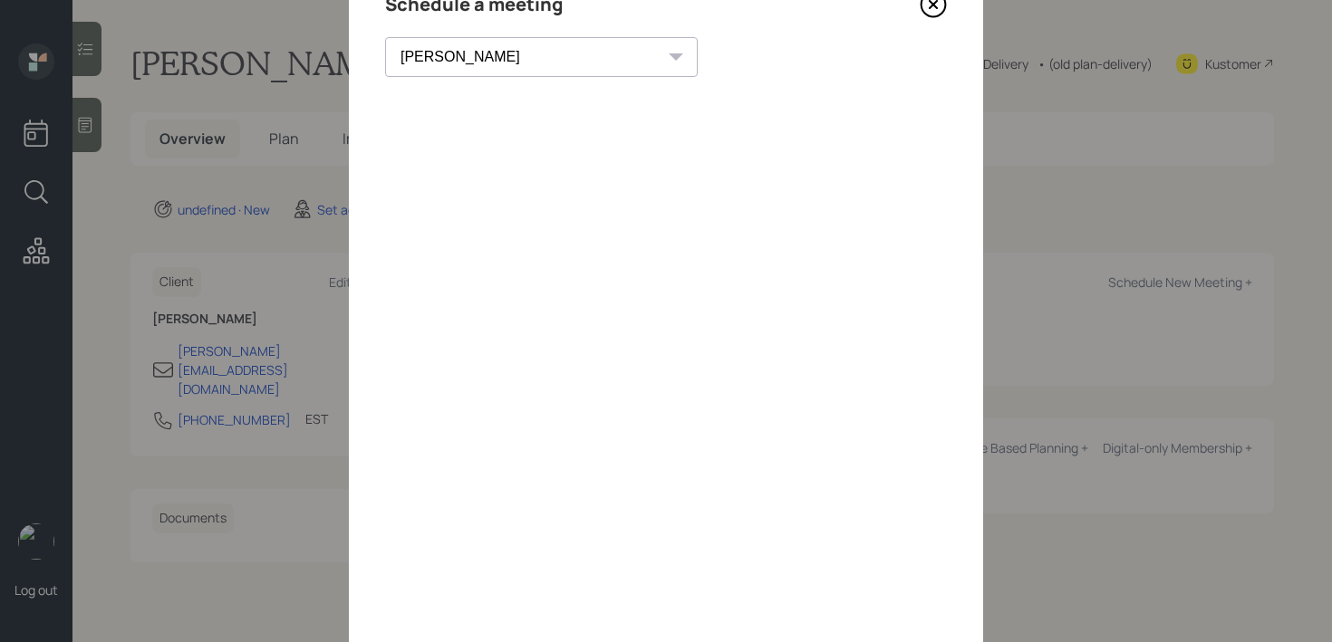
scroll to position [91, 0]
click at [939, 9] on icon at bounding box center [933, 5] width 27 height 27
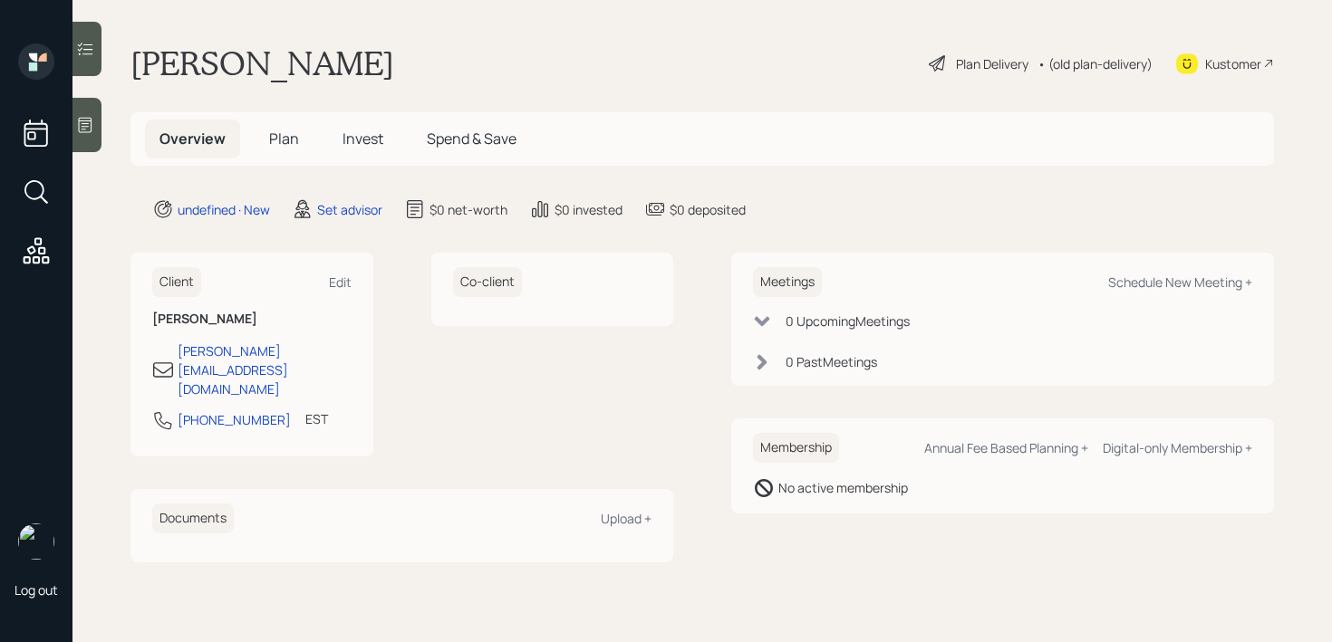
click at [99, 111] on div at bounding box center [86, 125] width 29 height 54
click at [85, 130] on icon at bounding box center [85, 125] width 18 height 18
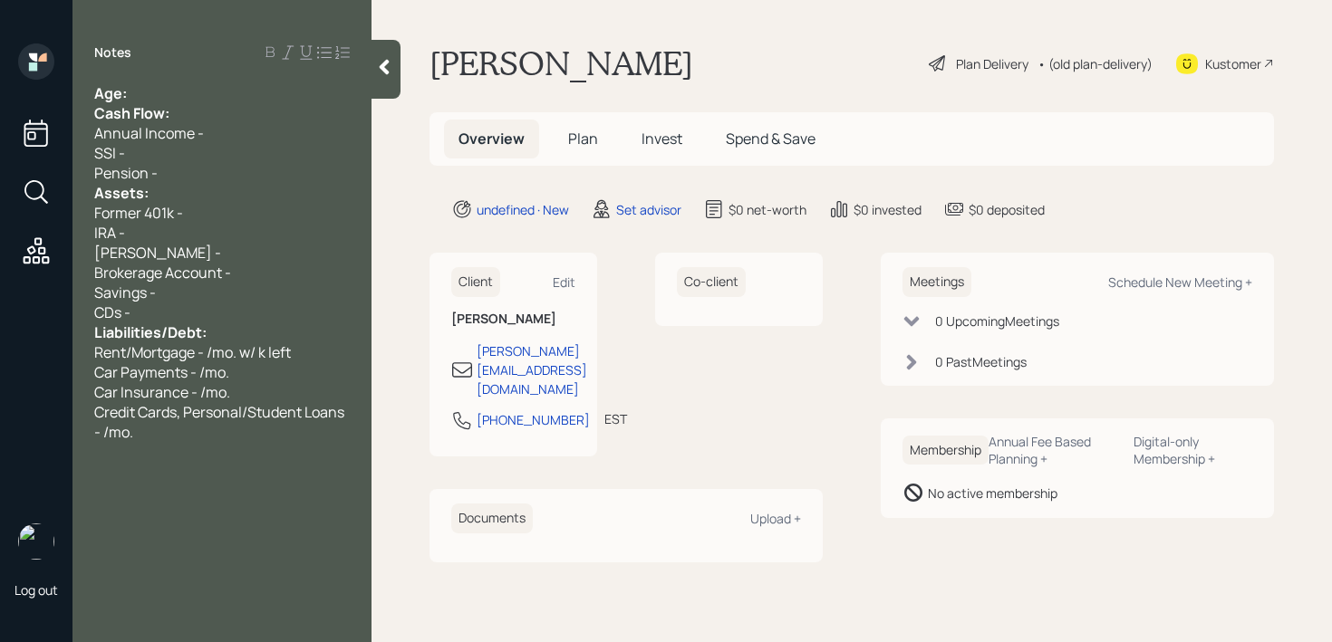
click at [225, 96] on div "Age:" at bounding box center [221, 93] width 255 height 20
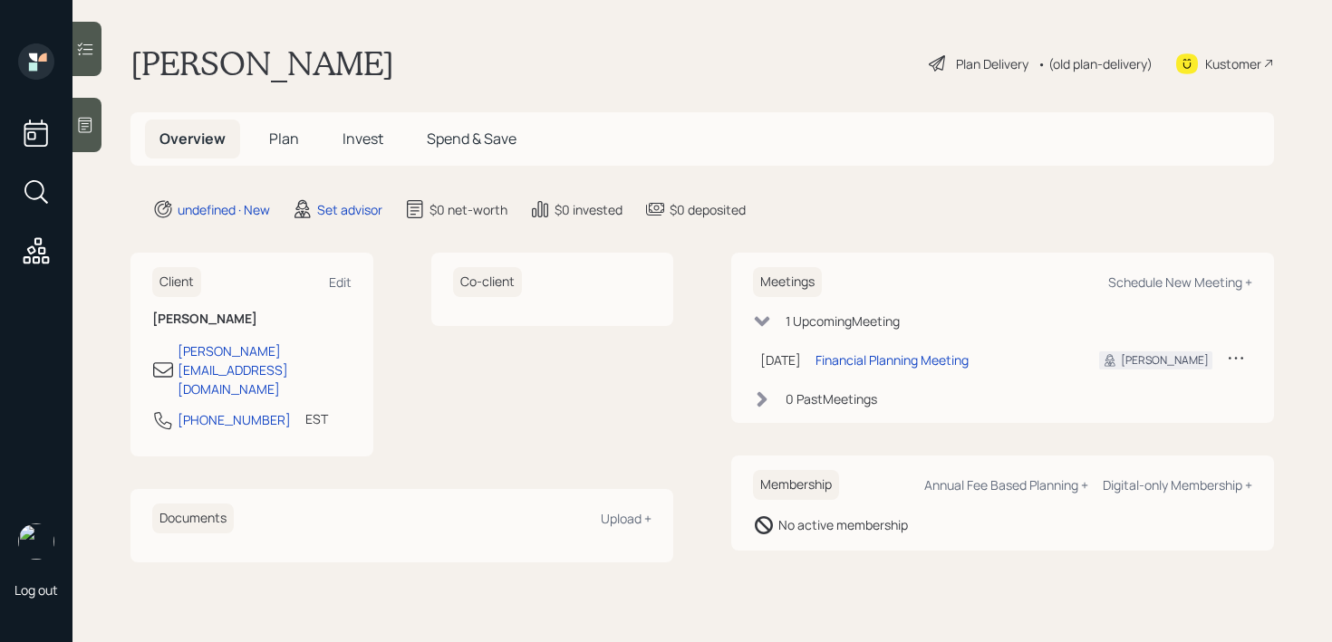
click at [78, 137] on div at bounding box center [86, 125] width 29 height 54
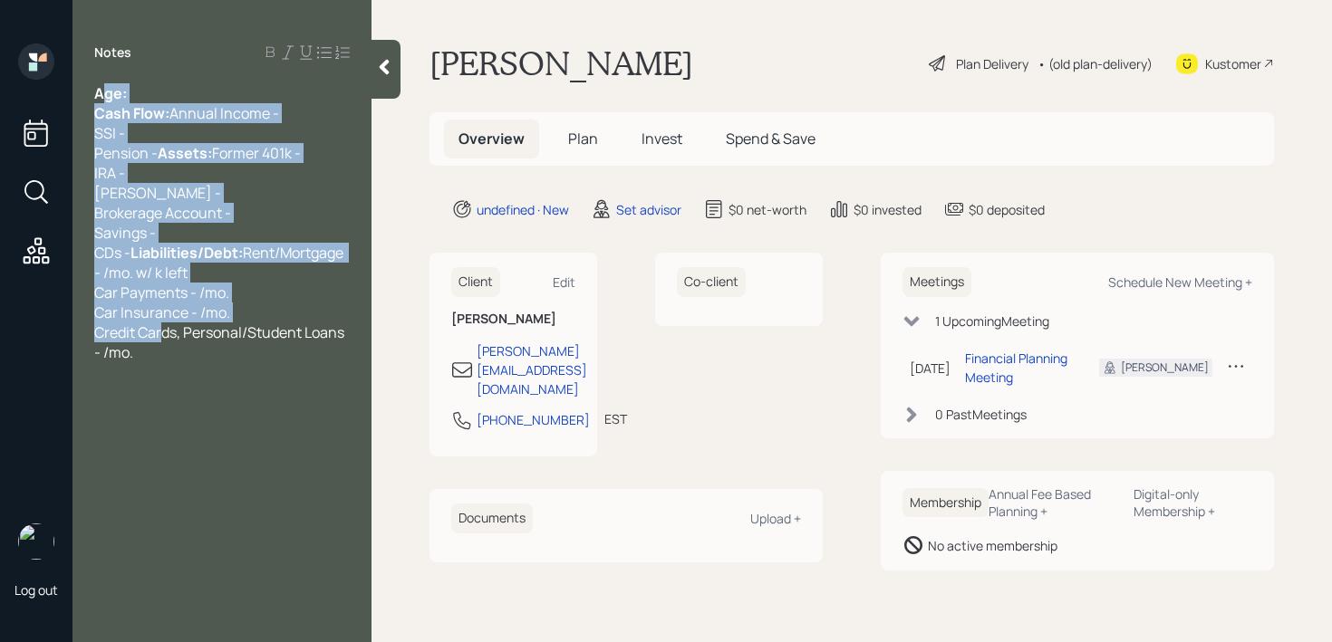
drag, startPoint x: 159, startPoint y: 418, endPoint x: 105, endPoint y: 101, distance: 320.7
click at [105, 101] on div "Age: Cash Flow: Annual Income - SSI - Pension - Assets: Former 401k - IRA - [PE…" at bounding box center [221, 222] width 255 height 279
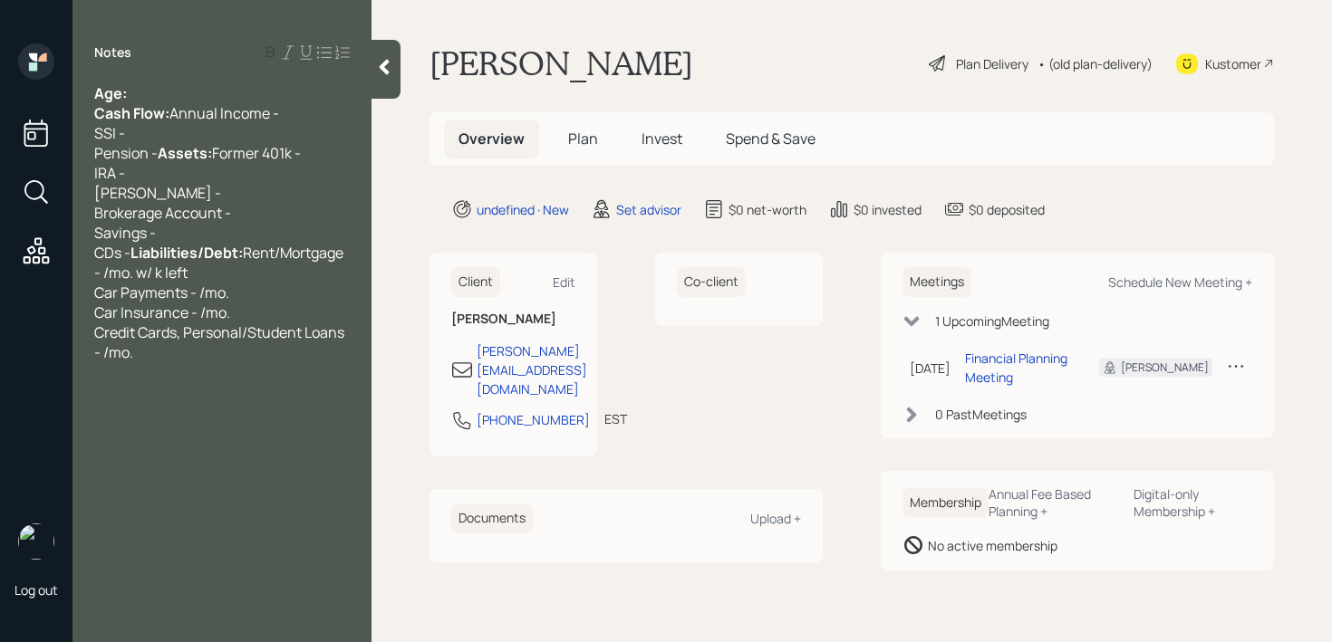
click at [228, 159] on div "Age: Cash Flow: Annual Income - SSI - Pension - Assets: Former 401k - IRA - [PE…" at bounding box center [221, 222] width 255 height 279
click at [283, 362] on div "Age: Cash Flow: Annual Income - SSI - Pension - Assets: Former 401k - IRA - [PE…" at bounding box center [221, 222] width 255 height 279
click at [288, 129] on div "Age: Cash Flow: Annual Income - SSI - Pension - Assets: Former 401k - IRA - Rot…" at bounding box center [221, 222] width 255 height 279
click at [281, 272] on div "Age: Cash Flow: Annual Income - 120k SSI - Pension - Assets: Former 401k - IRA …" at bounding box center [221, 222] width 255 height 279
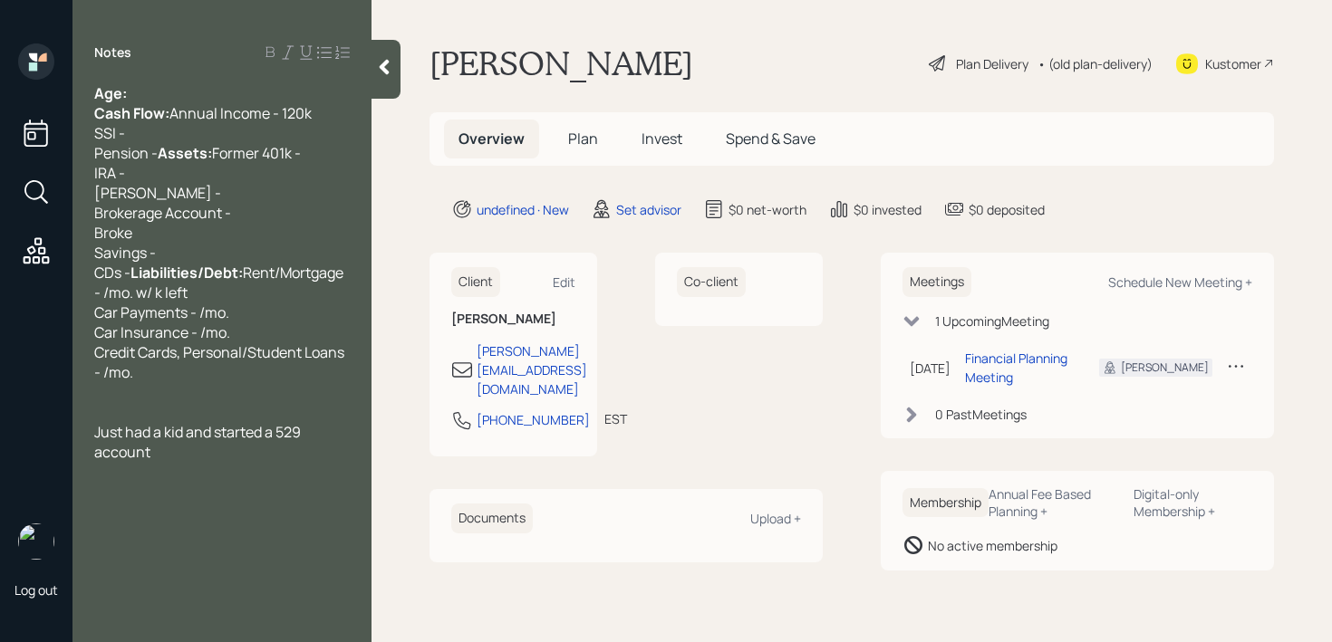
click at [211, 462] on div "Just had a kid and started a 529 account" at bounding box center [221, 442] width 255 height 40
click at [216, 101] on div "Age: Cash Flow: Annual Income - 120k SSI - Pension - Assets: Former 401k - IRA …" at bounding box center [221, 153] width 255 height 140
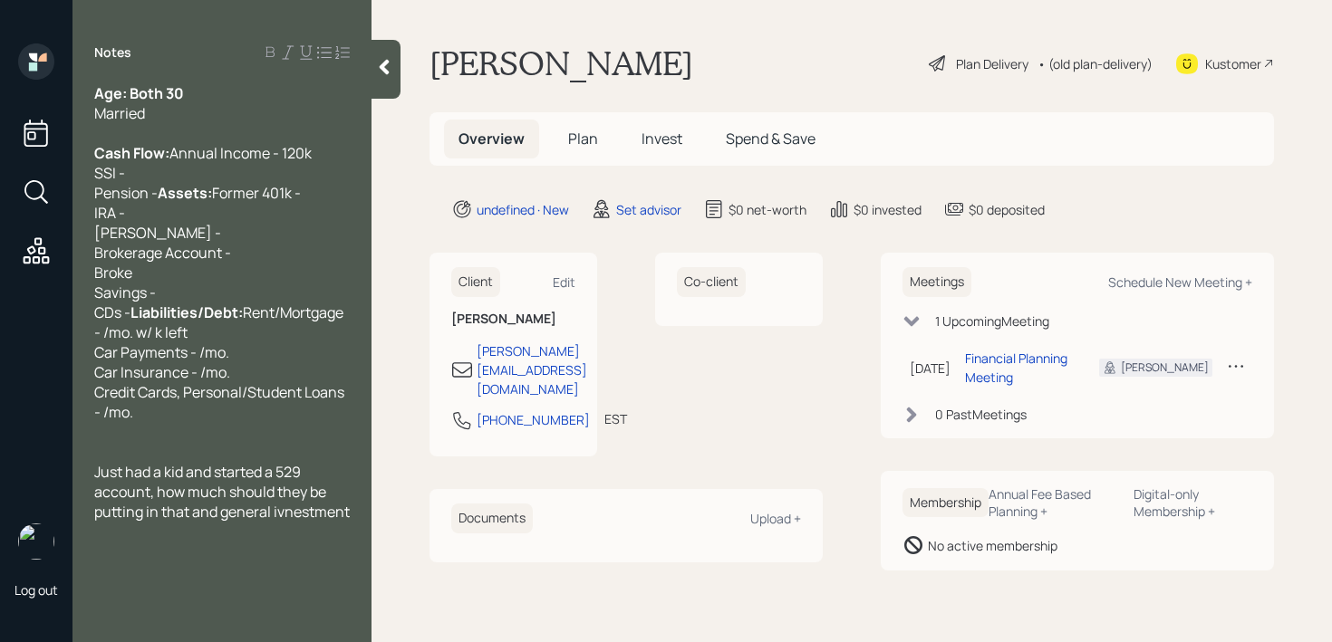
drag, startPoint x: 190, startPoint y: 97, endPoint x: 132, endPoint y: 96, distance: 58.0
click at [132, 96] on div "Age: Both 30" at bounding box center [221, 93] width 255 height 20
click at [271, 169] on div "Cash Flow: Annual Income - 120k SSI - Pension - Assets: Former 401k - IRA - Rot…" at bounding box center [221, 193] width 255 height 140
drag, startPoint x: 239, startPoint y: 210, endPoint x: 87, endPoint y: 198, distance: 152.7
click at [87, 198] on div "Age: Both 30 Married Cash Flow: Annual Income - 120k SSI - Pension - Assets: Fo…" at bounding box center [221, 302] width 299 height 439
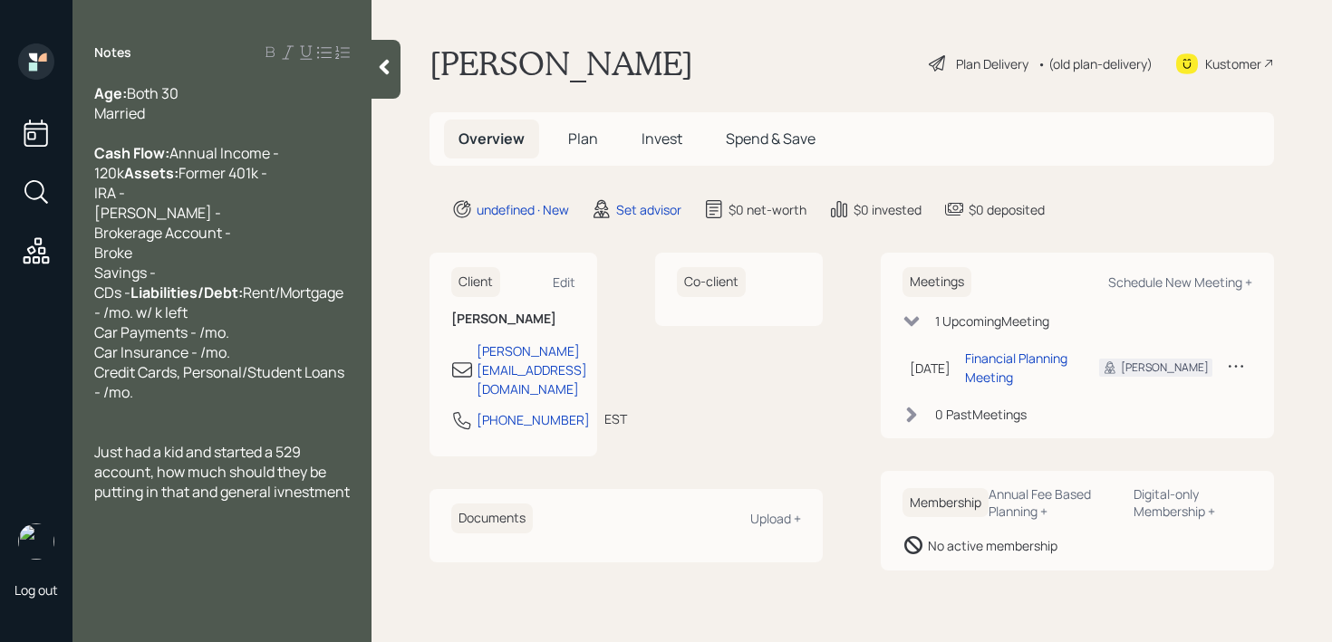
click at [234, 237] on div "Cash Flow: Annual Income - 120k Assets: Former 401k - IRA - Roth IRA - Brokerag…" at bounding box center [221, 183] width 255 height 120
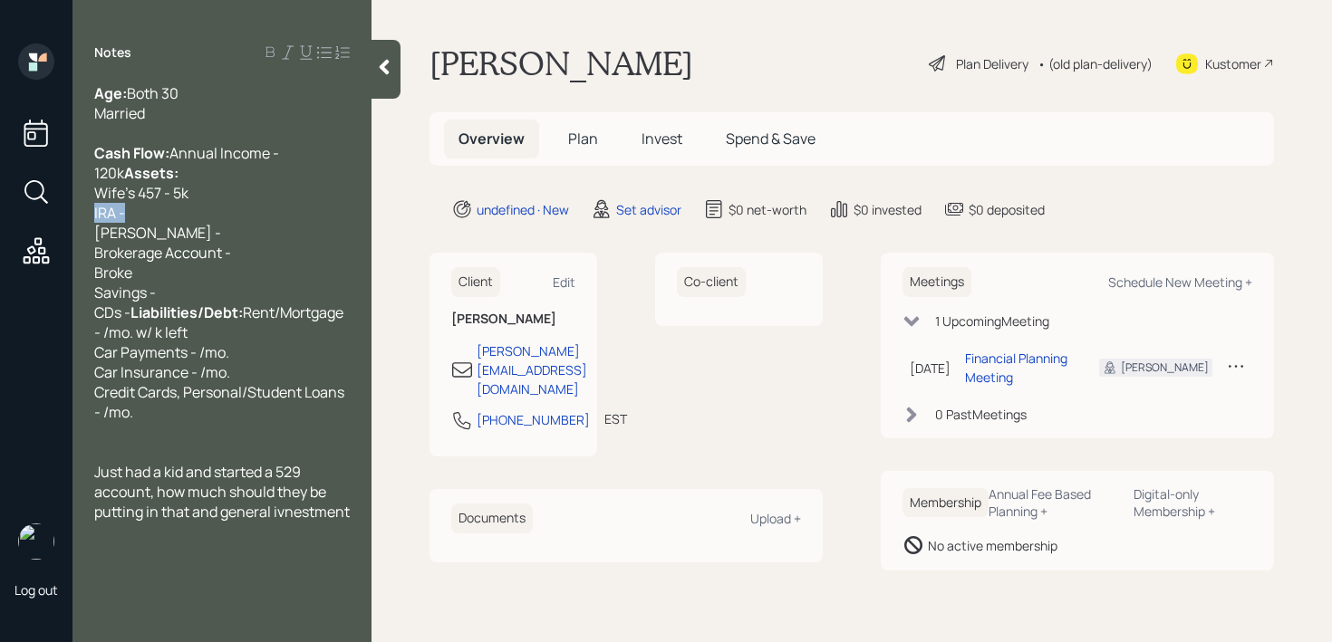
drag, startPoint x: 172, startPoint y: 256, endPoint x: 67, endPoint y: 256, distance: 105.1
click at [67, 256] on div "Log out Notes Age: Both 30 Married Cash Flow: Annual Income - 120k Assets: Wife…" at bounding box center [666, 321] width 1332 height 642
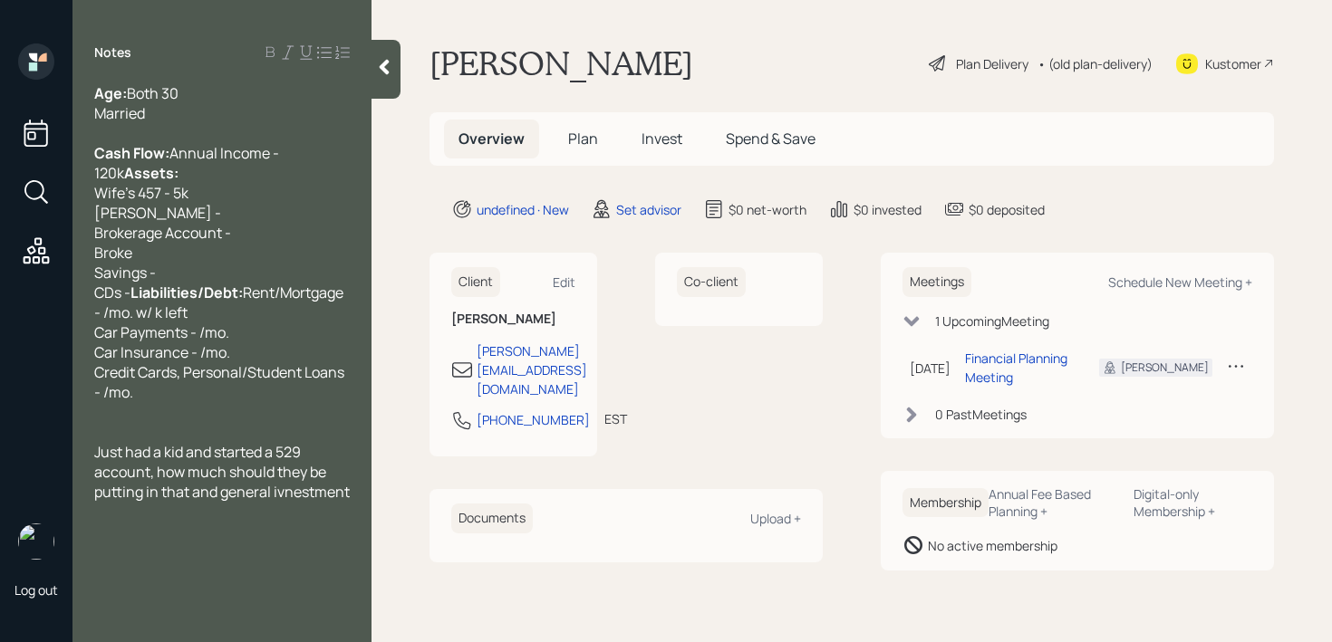
click at [178, 243] on div "Wife's 457 - 5k Roth IRA - Brokerage Account -" at bounding box center [221, 213] width 255 height 60
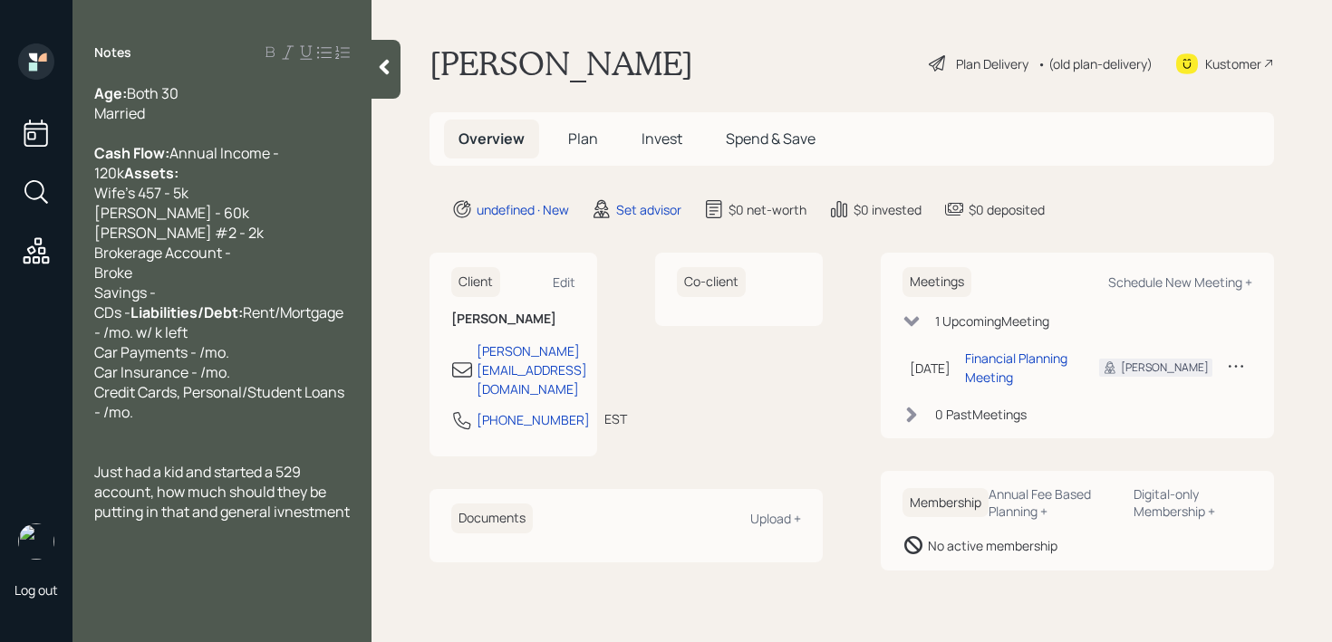
click at [95, 223] on span "Wife's 457 - 5k Roth IRA - 60k" at bounding box center [171, 203] width 155 height 40
click at [98, 263] on span "Roth IRA #2 - 2k Brokerage Account -" at bounding box center [178, 243] width 169 height 40
click at [252, 263] on div "Wife's Roth IRA #2 - 2k Brokerage Account -" at bounding box center [221, 243] width 255 height 40
click at [192, 337] on div "Broke Savings - CDs - Liabilities/Debt: Rent/Mortgage - /mo. w/ k left Car Paym…" at bounding box center [221, 342] width 255 height 159
click at [291, 263] on div "Wife's Roth IRA #2 - 2k Brokerage Account -" at bounding box center [221, 243] width 255 height 40
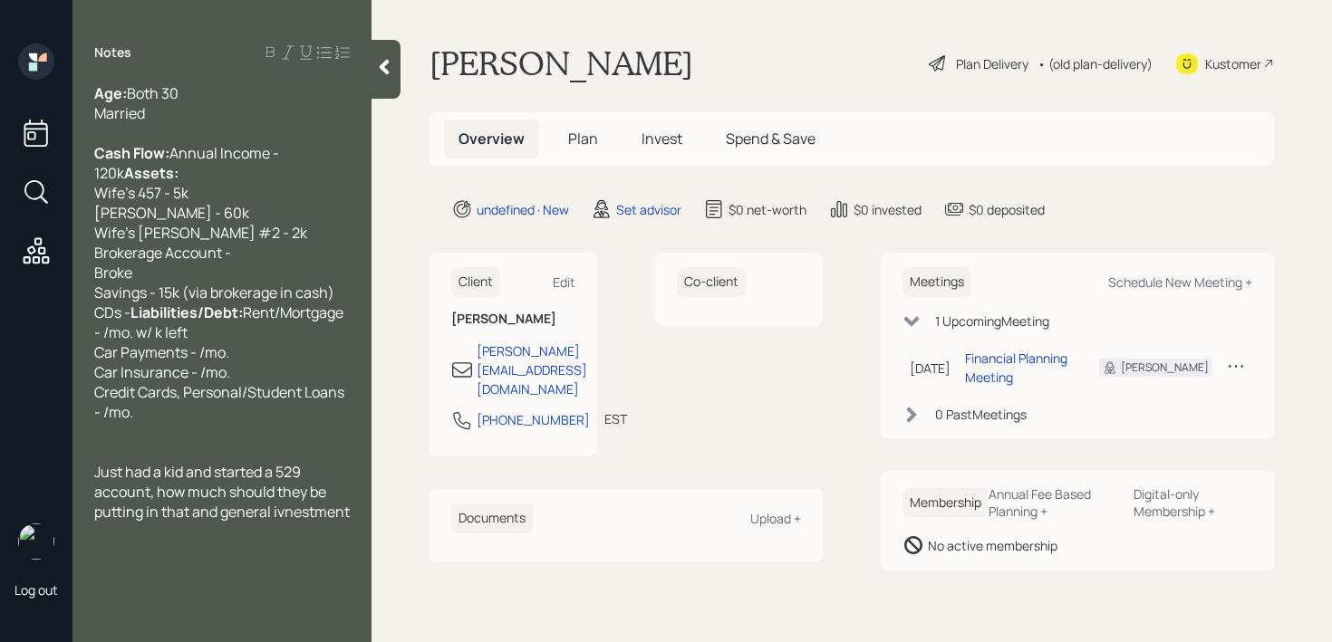
click at [291, 263] on div "Wife's Roth IRA #2 - 2k Brokerage Account -" at bounding box center [221, 243] width 255 height 40
click at [294, 223] on div "Wife's 457 - 5k Roth IRA - 60k" at bounding box center [221, 203] width 255 height 40
click at [284, 263] on div "Wife's Roth IRA #2 - 2k Brokerage Account -" at bounding box center [221, 243] width 255 height 40
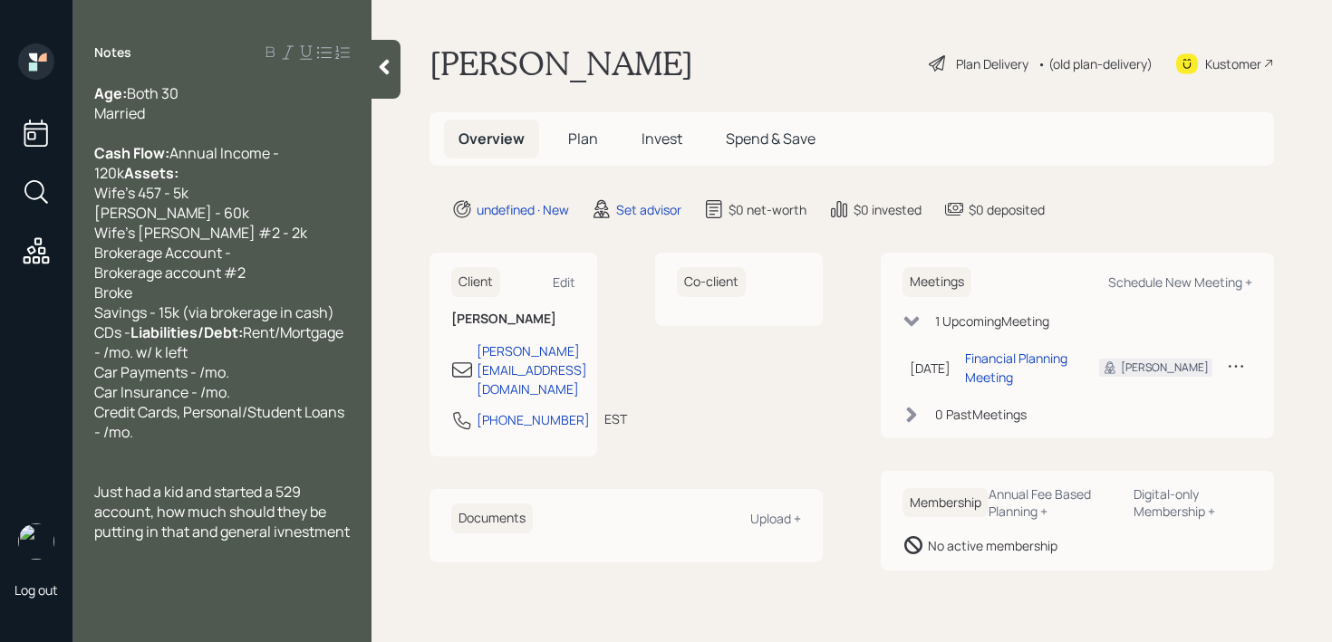
click at [170, 283] on span "Brokerage account #2" at bounding box center [169, 273] width 151 height 20
drag, startPoint x: 160, startPoint y: 328, endPoint x: 0, endPoint y: 328, distance: 160.4
click at [0, 328] on div "Log out Notes Age: Both 30 Married Cash Flow: Annual Income - 120k Assets: Wife…" at bounding box center [666, 321] width 1332 height 642
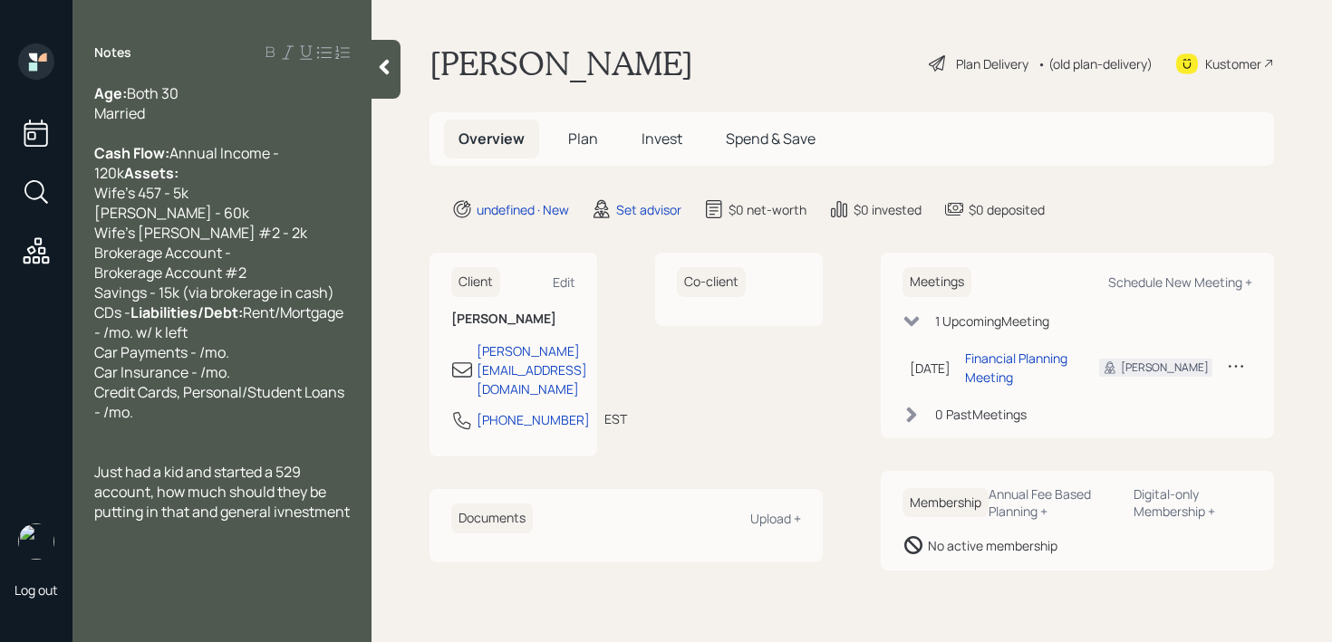
drag, startPoint x: 156, startPoint y: 352, endPoint x: 158, endPoint y: 340, distance: 12.8
click at [156, 352] on div "Brokerage Account #2 Savings - 15k (via brokerage in cash) CDs - Liabilities/De…" at bounding box center [221, 342] width 255 height 159
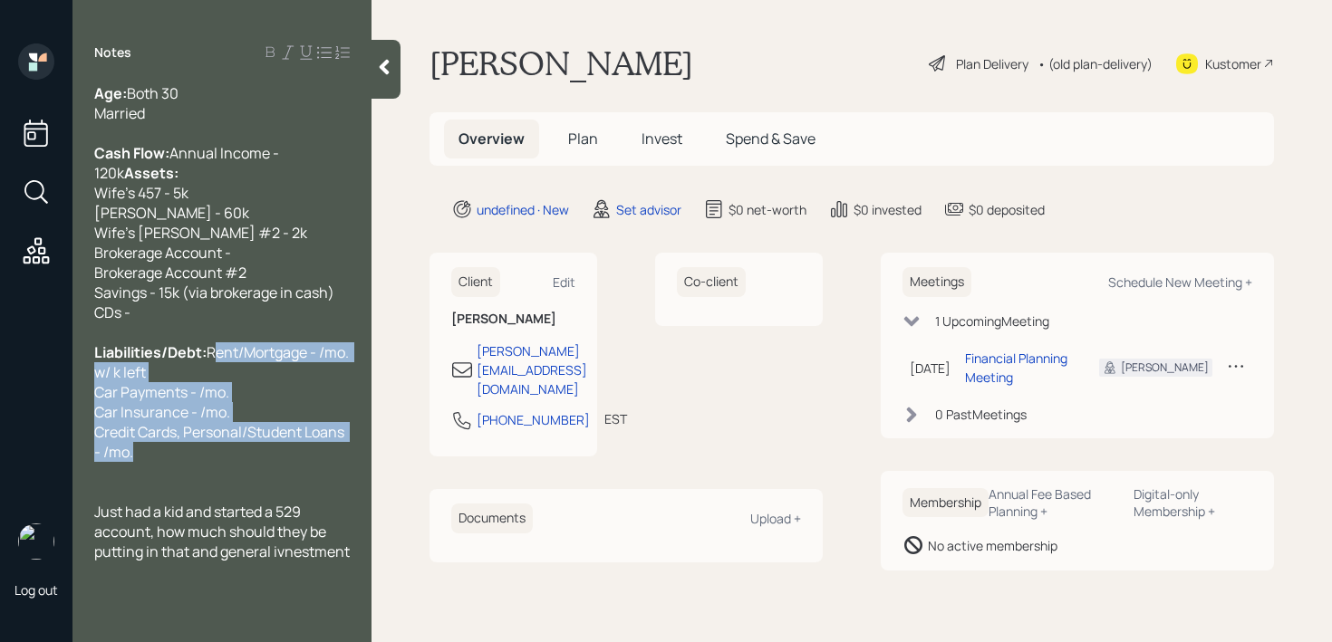
drag, startPoint x: 149, startPoint y: 505, endPoint x: 82, endPoint y: 406, distance: 119.9
click at [82, 406] on div "Age: Both 30 Married Cash Flow: Annual Income - 120k Assets: Wife's 457 - 5k Ro…" at bounding box center [221, 322] width 299 height 478
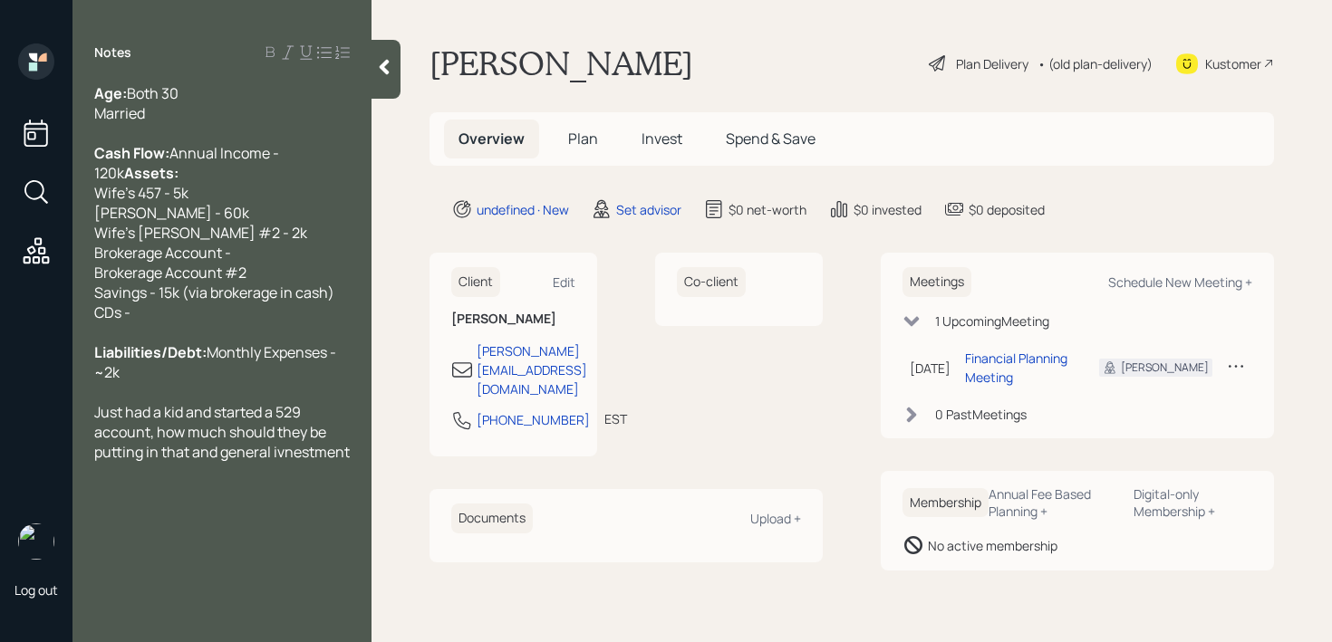
click at [296, 323] on span "Brokerage Account #2 Savings - 15k (via brokerage in cash) CDs -" at bounding box center [214, 293] width 240 height 60
click at [301, 317] on div "Brokerage Account #2 Savings - 15k (via brokerage in cash) CDs -" at bounding box center [221, 293] width 255 height 60
click at [303, 263] on div "Wife's Roth IRA #2 - 2k Brokerage Account -" at bounding box center [221, 243] width 255 height 40
click at [295, 310] on div "Brokerage Account #2 Savings - 15k (via brokerage in cash) CDs -" at bounding box center [221, 293] width 255 height 60
drag, startPoint x: 516, startPoint y: 398, endPoint x: 468, endPoint y: 373, distance: 53.1
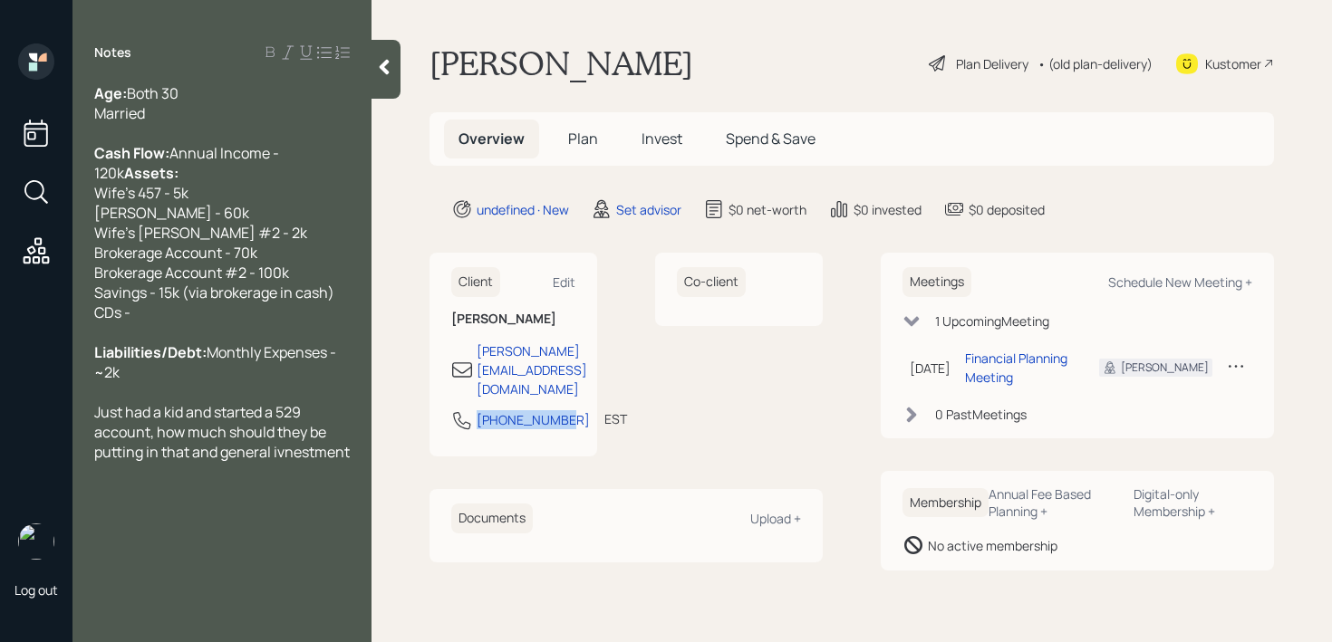
click at [468, 410] on div "[PHONE_NUMBER]" at bounding box center [520, 421] width 139 height 22
copy div "[PHONE_NUMBER]"
click at [636, 384] on div "Client Edit James Lahm james_lahm@ymail.com 631-258-4944 EST Currently 2:55 PM …" at bounding box center [625, 355] width 393 height 204
click at [246, 111] on div "Married" at bounding box center [221, 113] width 255 height 20
click at [304, 311] on div "Brokerage Account #2 - 100k Savings - 15k (via brokerage in cash) CDs -" at bounding box center [221, 293] width 255 height 60
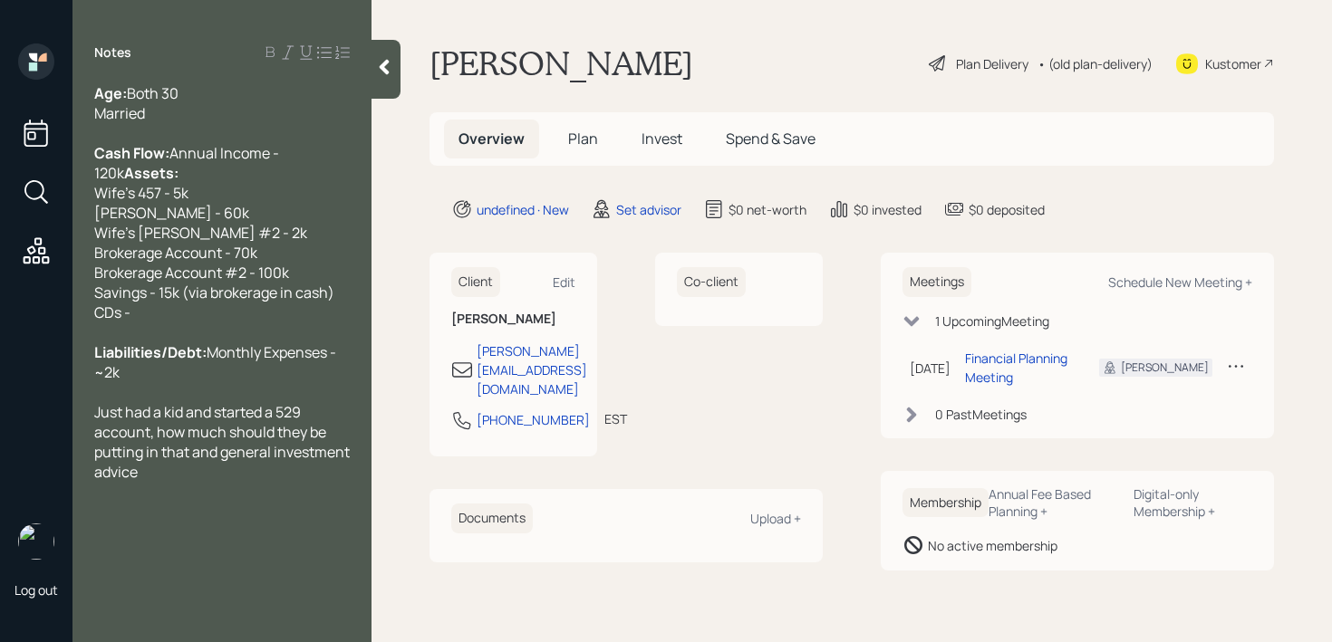
click at [236, 482] on div "Just had a kid and started a 529 account, how much should they be putting in th…" at bounding box center [221, 442] width 255 height 80
click at [160, 470] on span "Just had a kid and started a 529 account, how much should they be putting in th…" at bounding box center [223, 442] width 258 height 80
click at [169, 482] on div "Just had a kid and started a 529 account. How much should they be putting in th…" at bounding box center [221, 442] width 255 height 80
click at [184, 482] on span "Just had a kid and started a 529 account. How much should they be putting in th…" at bounding box center [223, 442] width 258 height 80
click at [213, 482] on span "Just had a kid and started a 529 account. How much should they be putting in th…" at bounding box center [221, 442] width 255 height 80
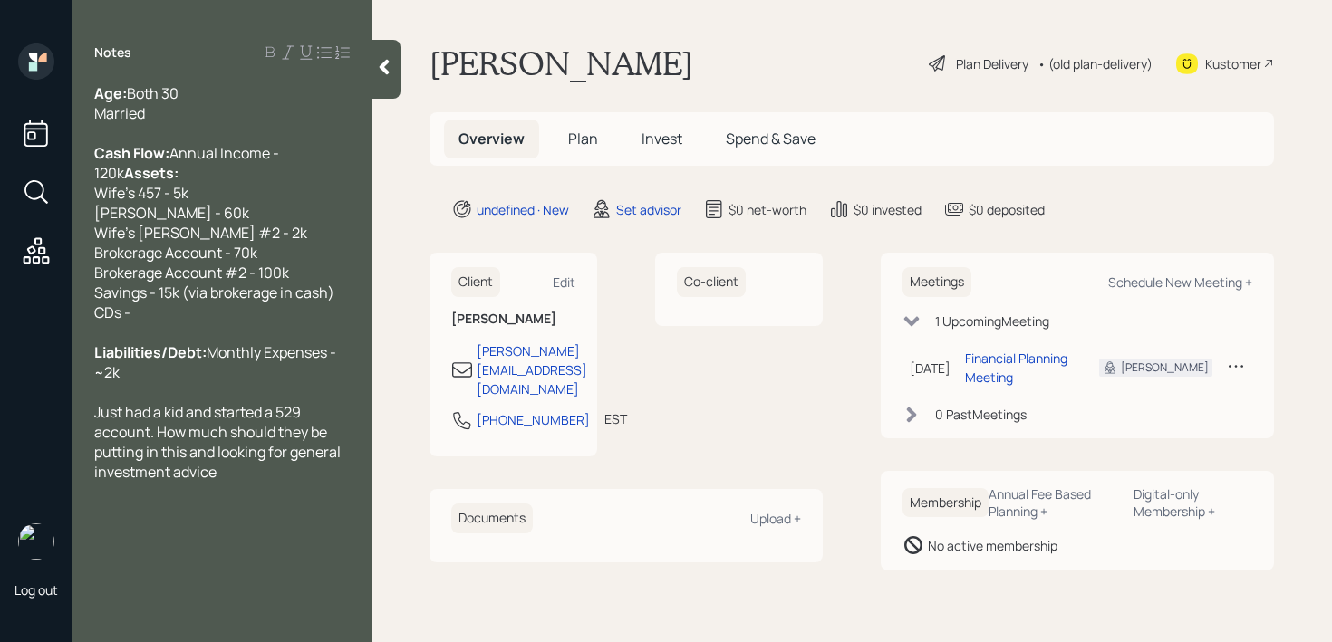
click at [284, 482] on div "Just had a kid and started a 529 account. How much should they be putting in th…" at bounding box center [221, 442] width 255 height 80
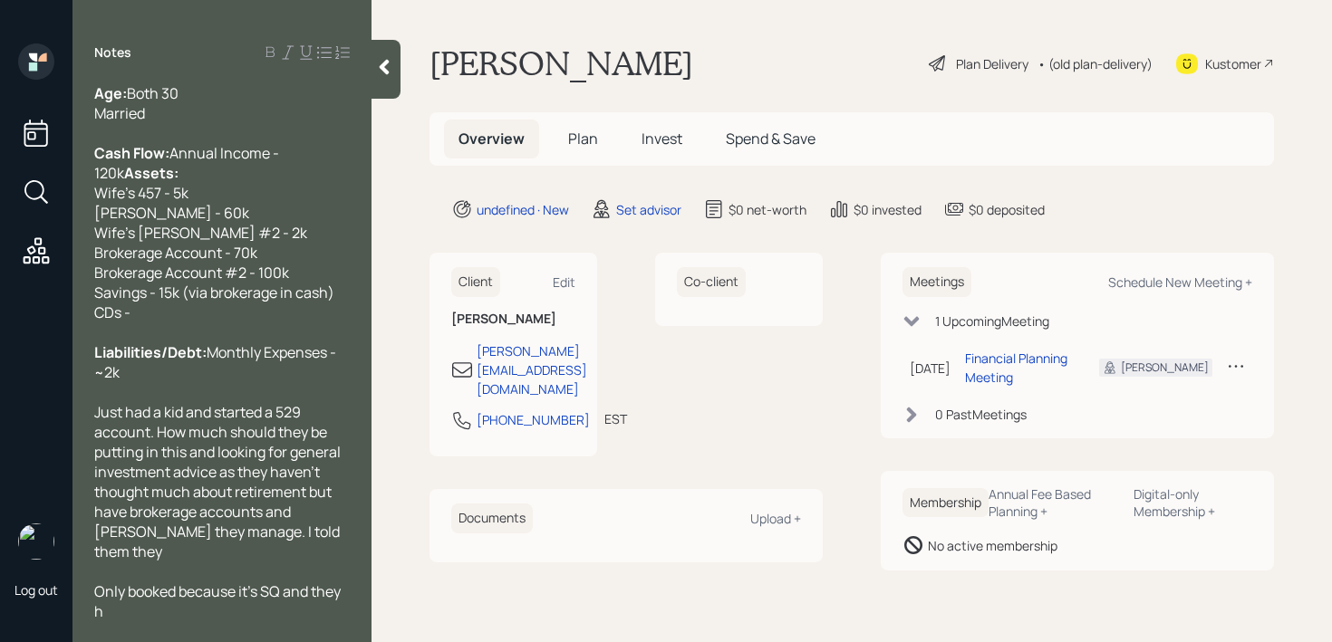
scroll to position [20, 0]
click at [306, 570] on div at bounding box center [221, 571] width 255 height 20
click at [313, 548] on div "Just had a kid and started a 529 account. How much should they be putting in th…" at bounding box center [221, 480] width 255 height 159
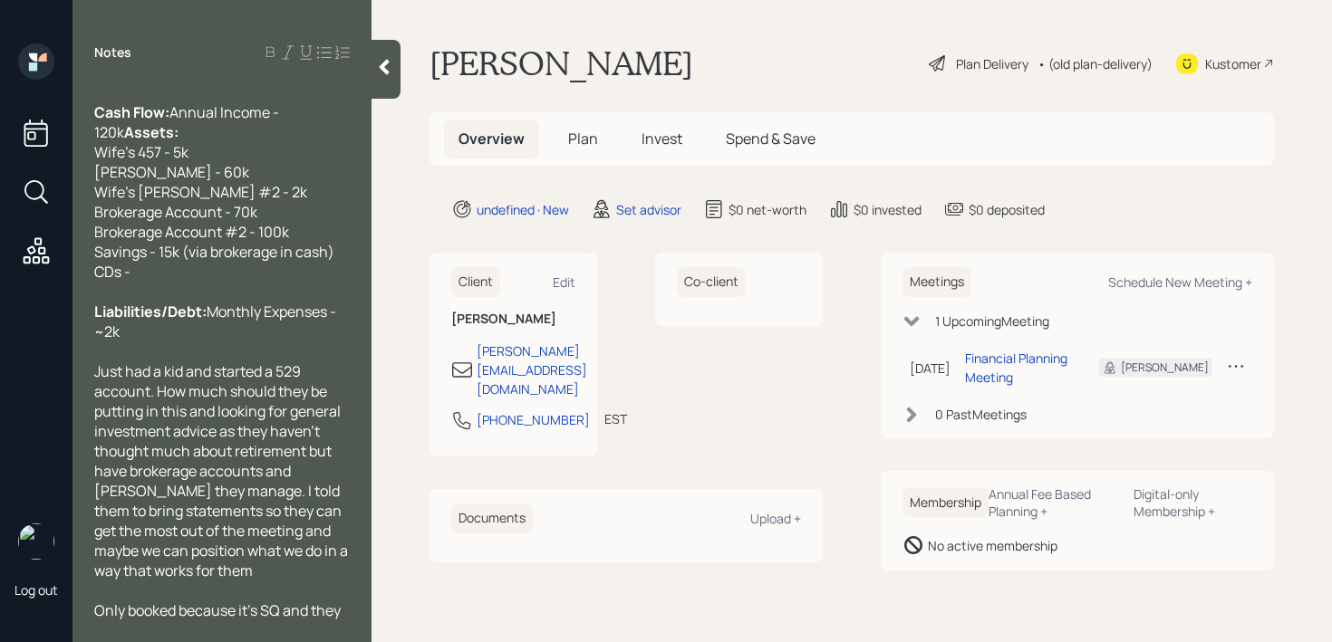
scroll to position [100, 0]
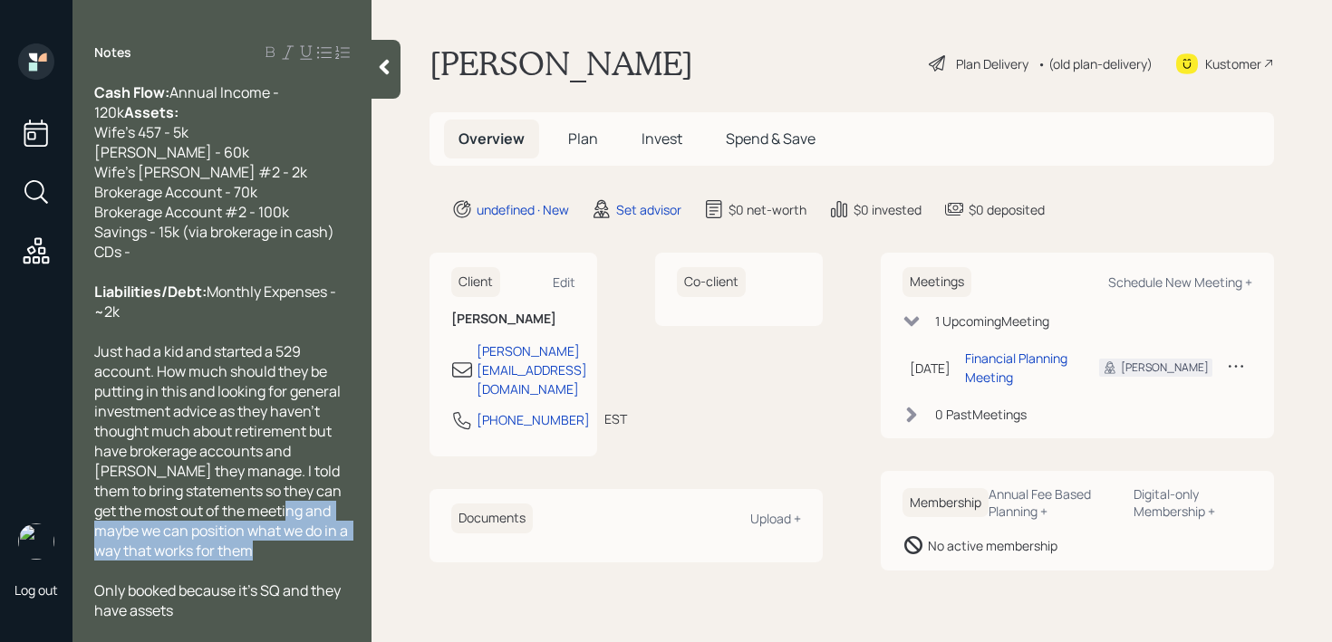
drag, startPoint x: 253, startPoint y: 515, endPoint x: 283, endPoint y: 562, distance: 55.8
click at [283, 562] on div "Age: Both 30 Married Cash Flow: Annual Income - 120k Assets: Wife's 457 - 5k Ro…" at bounding box center [221, 322] width 255 height 598
copy span "maybe we can position what we do in a way that works for them"
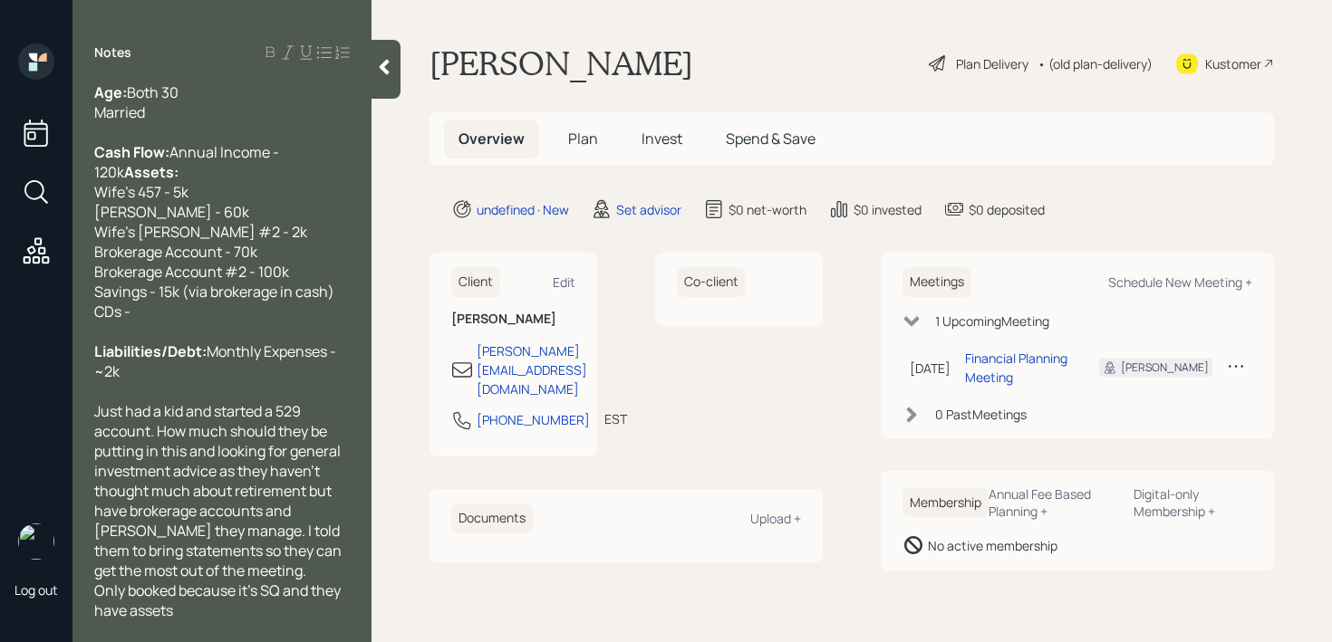
scroll to position [60, 0]
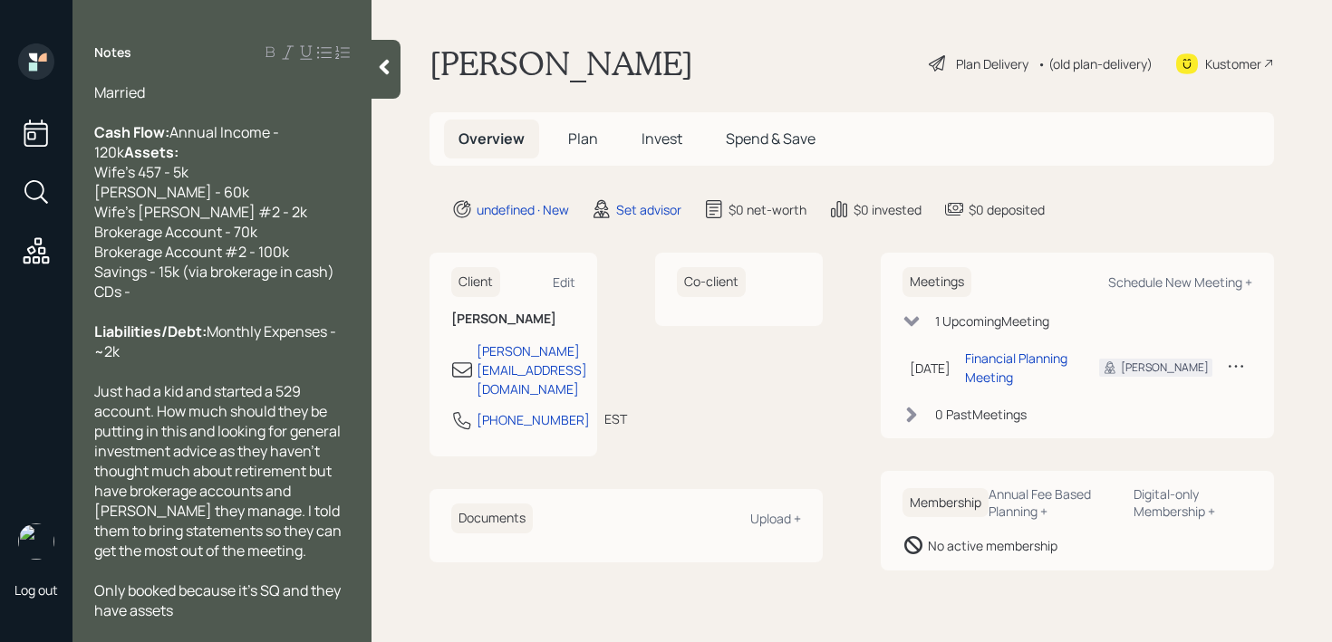
click at [221, 611] on div "Only booked because it's SQ and they have assets" at bounding box center [221, 601] width 255 height 40
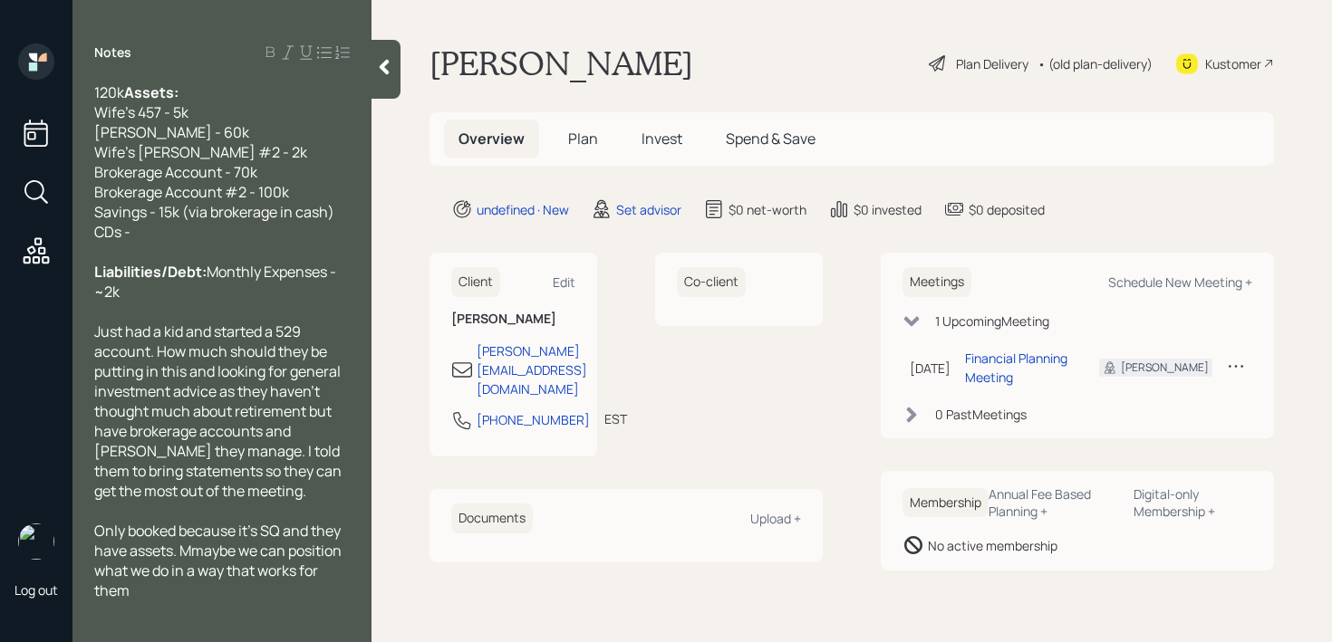
click at [205, 550] on span "Only booked because it's SQ and they have assets. Mmaybe we can position what w…" at bounding box center [219, 561] width 250 height 80
click at [246, 549] on span "Only booked because it's SQ and they have assets. Maybe we can position what we…" at bounding box center [218, 561] width 249 height 80
click at [219, 596] on div "Only booked because it's SQ and they have assets. Maybe we can position what we…" at bounding box center [221, 561] width 255 height 80
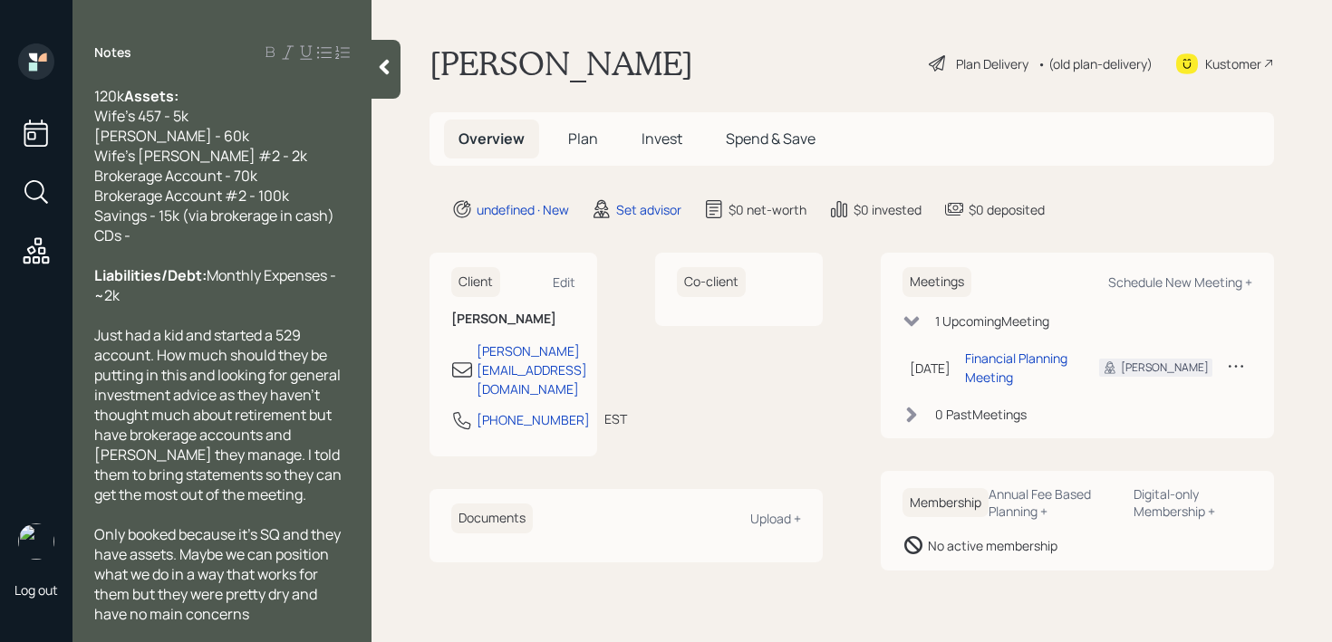
scroll to position [0, 0]
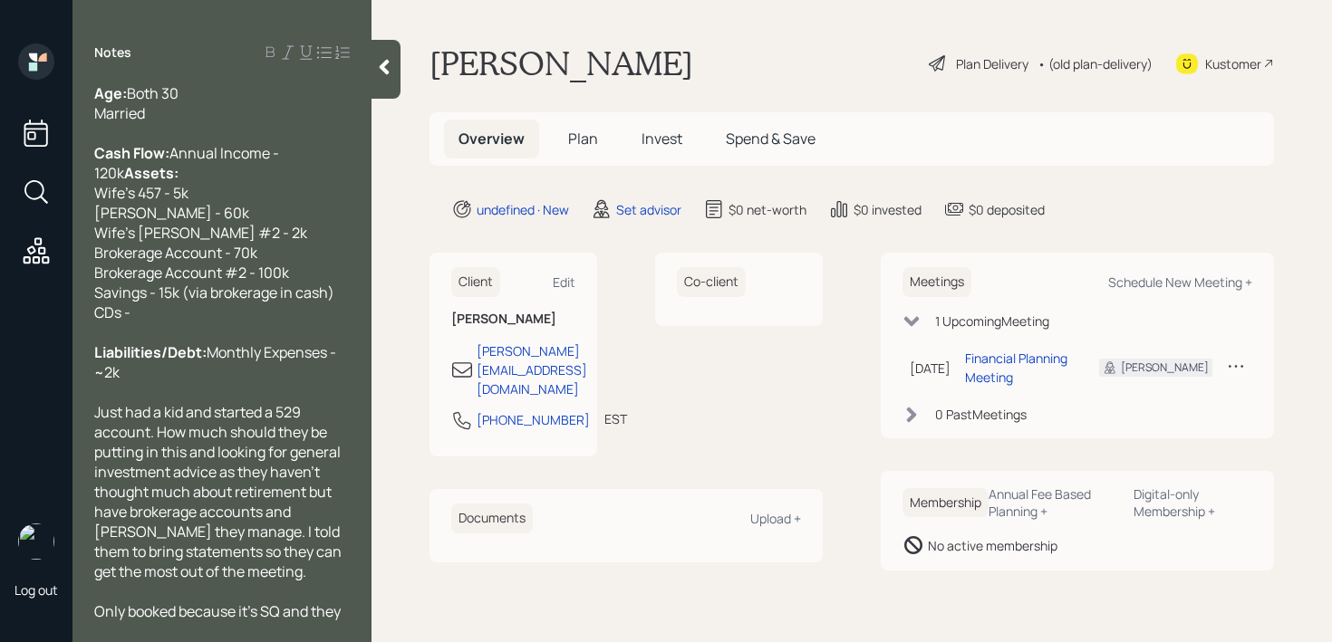
click at [258, 113] on div "Married" at bounding box center [221, 113] width 255 height 20
click at [258, 172] on div "Cash Flow: Annual Income - 120k Assets:" at bounding box center [221, 153] width 255 height 60
click at [258, 183] on div "Cash Flow: Annual Income - 120k Assets:" at bounding box center [221, 153] width 255 height 60
